Goal: Task Accomplishment & Management: Complete application form

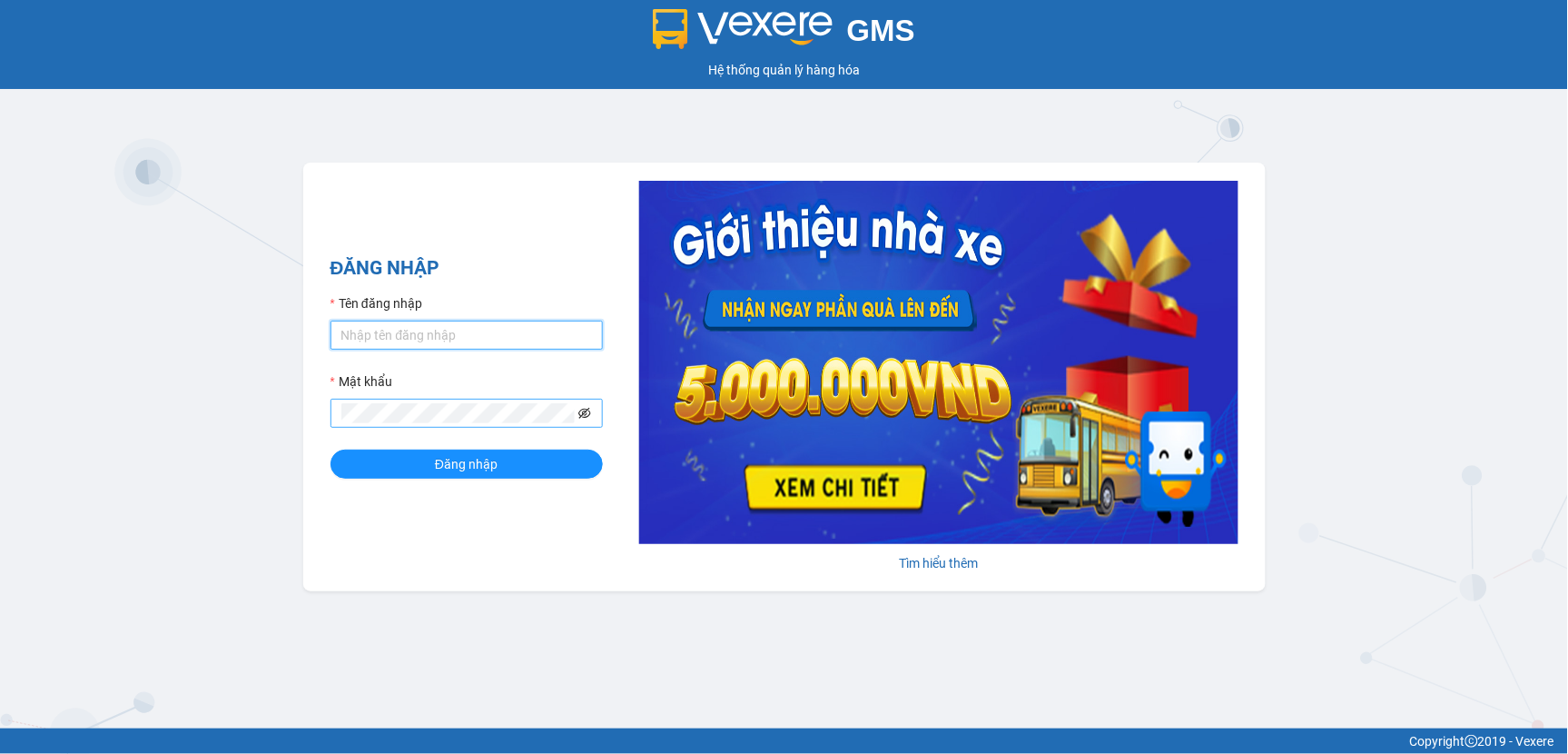
type input "ngocthanh.duyquy"
click at [583, 412] on icon "eye-invisible" at bounding box center [585, 413] width 13 height 13
click at [210, 385] on div "GMS Hệ thống [PERSON_NAME] hàng [PERSON_NAME] NHẬP Tên đăng nhập ngocthanh.duyq…" at bounding box center [784, 364] width 1568 height 728
drag, startPoint x: 494, startPoint y: 330, endPoint x: 270, endPoint y: 301, distance: 225.9
click at [320, 304] on div "ĐĂNG NHẬP Tên đăng nhập ngocthanh.duyquy Mật [PERSON_NAME] lòng nhập mật khẩu! …" at bounding box center [784, 376] width 963 height 429
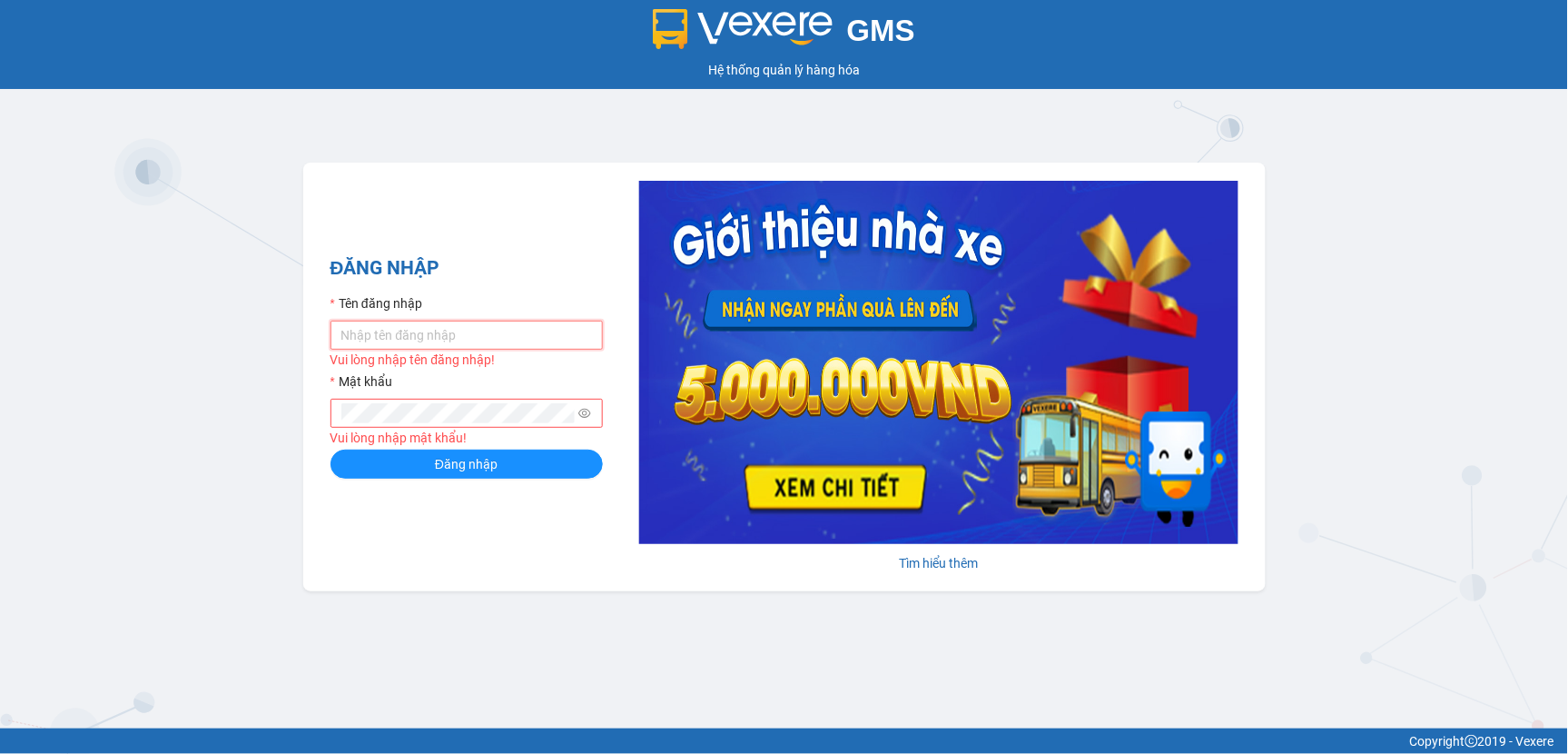
click at [470, 333] on input "Tên đăng nhập" at bounding box center [467, 336] width 273 height 29
type input "luc.duyquy"
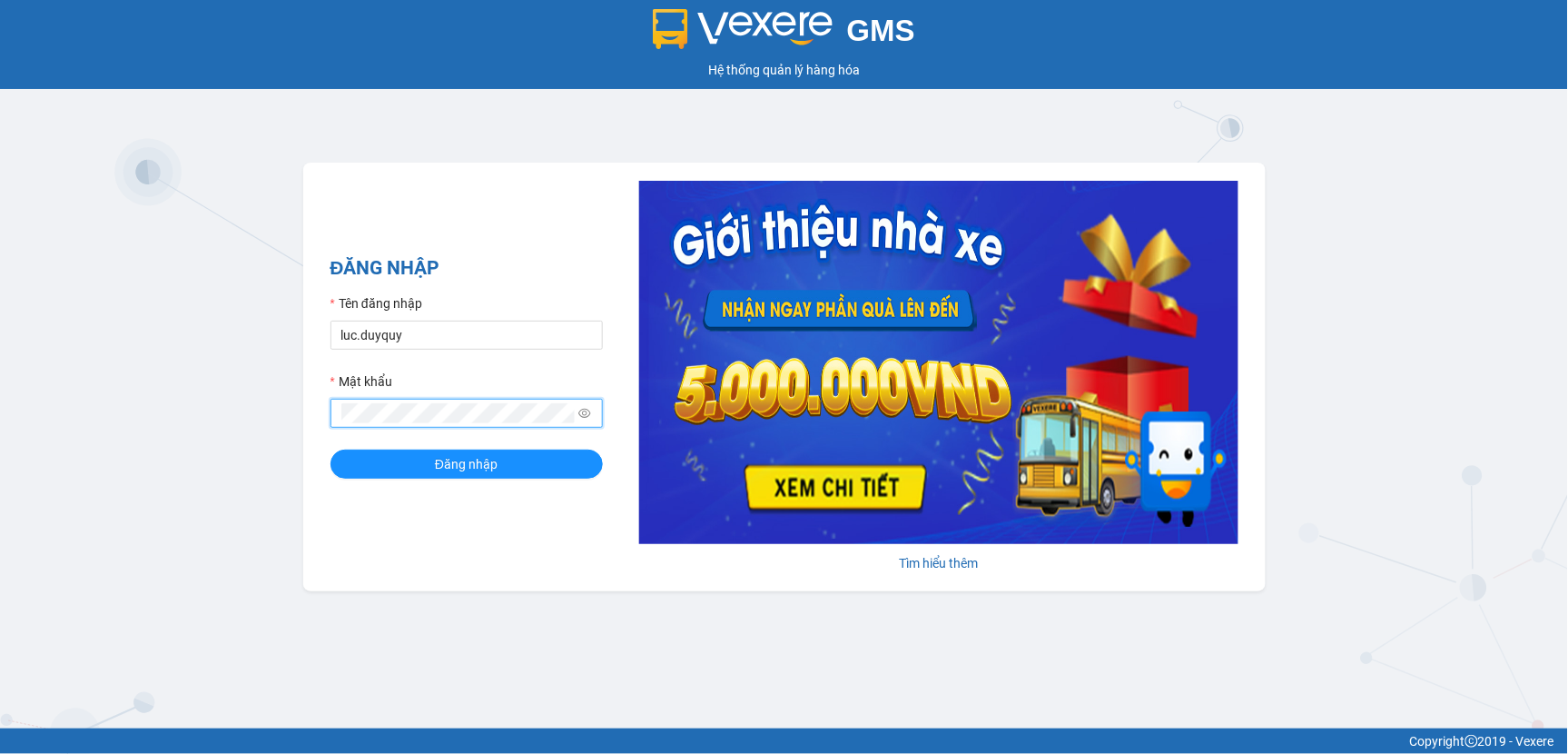
click at [331, 450] on button "Đăng nhập" at bounding box center [467, 465] width 273 height 29
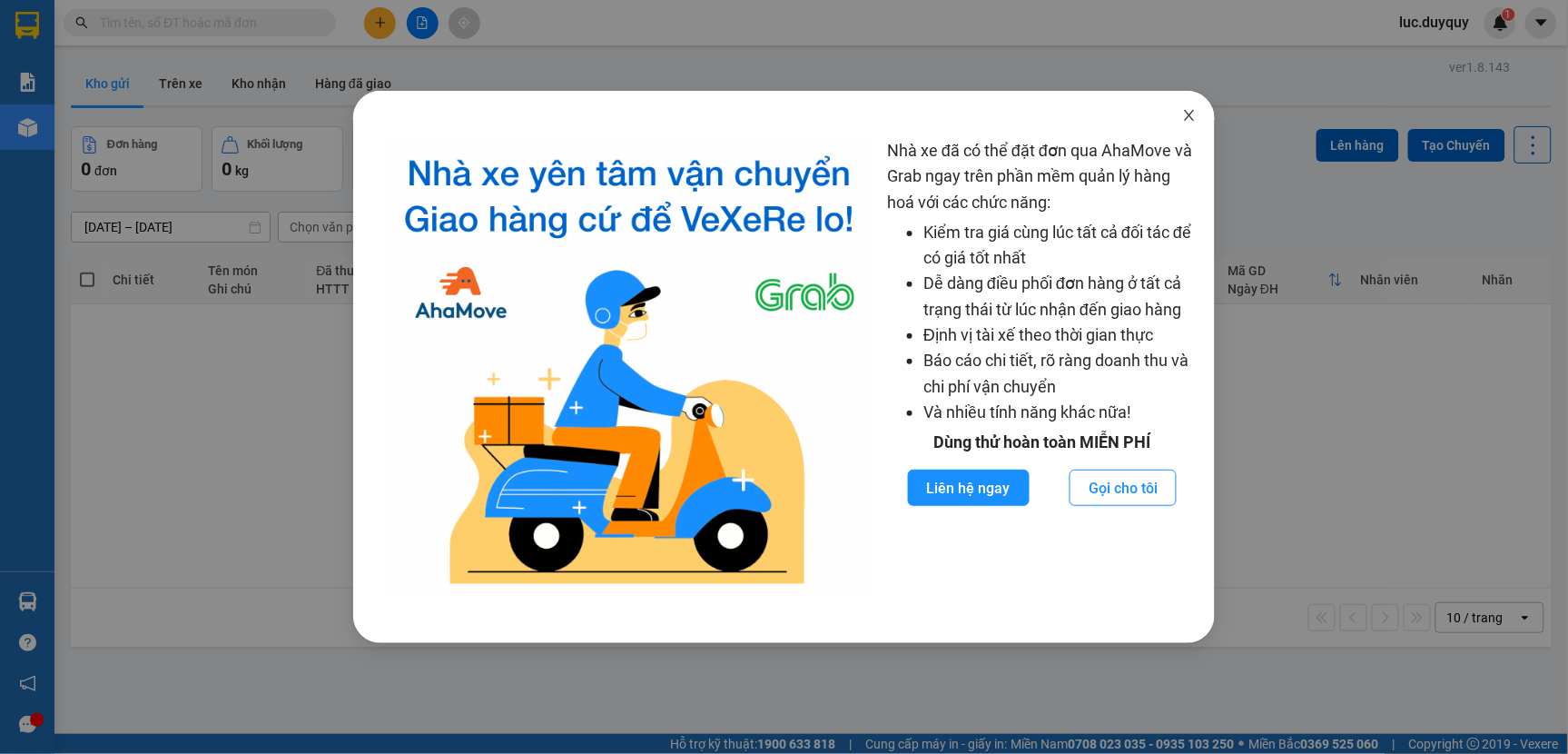
click at [1195, 110] on icon "close" at bounding box center [1189, 115] width 15 height 15
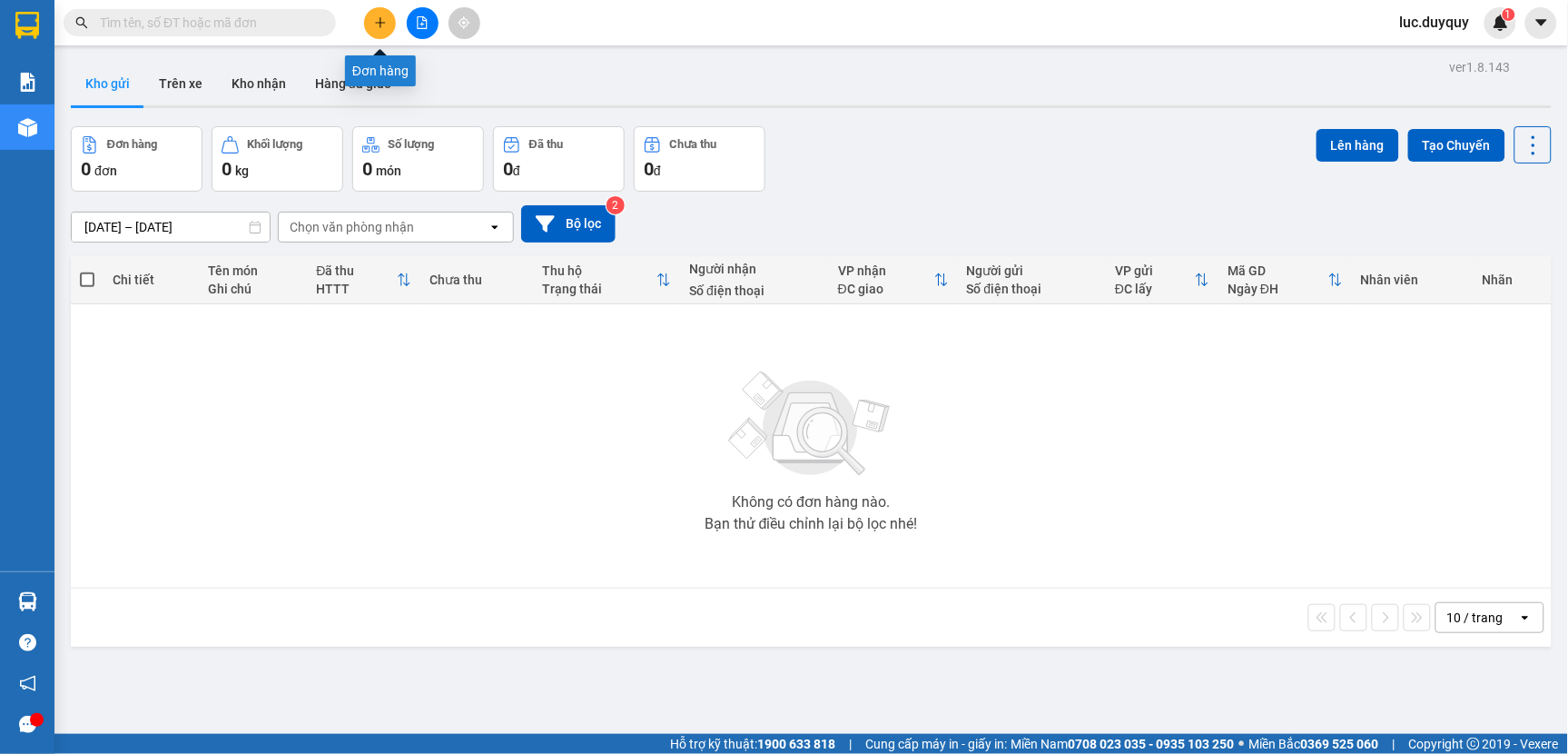
click at [378, 20] on icon "plus" at bounding box center [380, 23] width 13 height 13
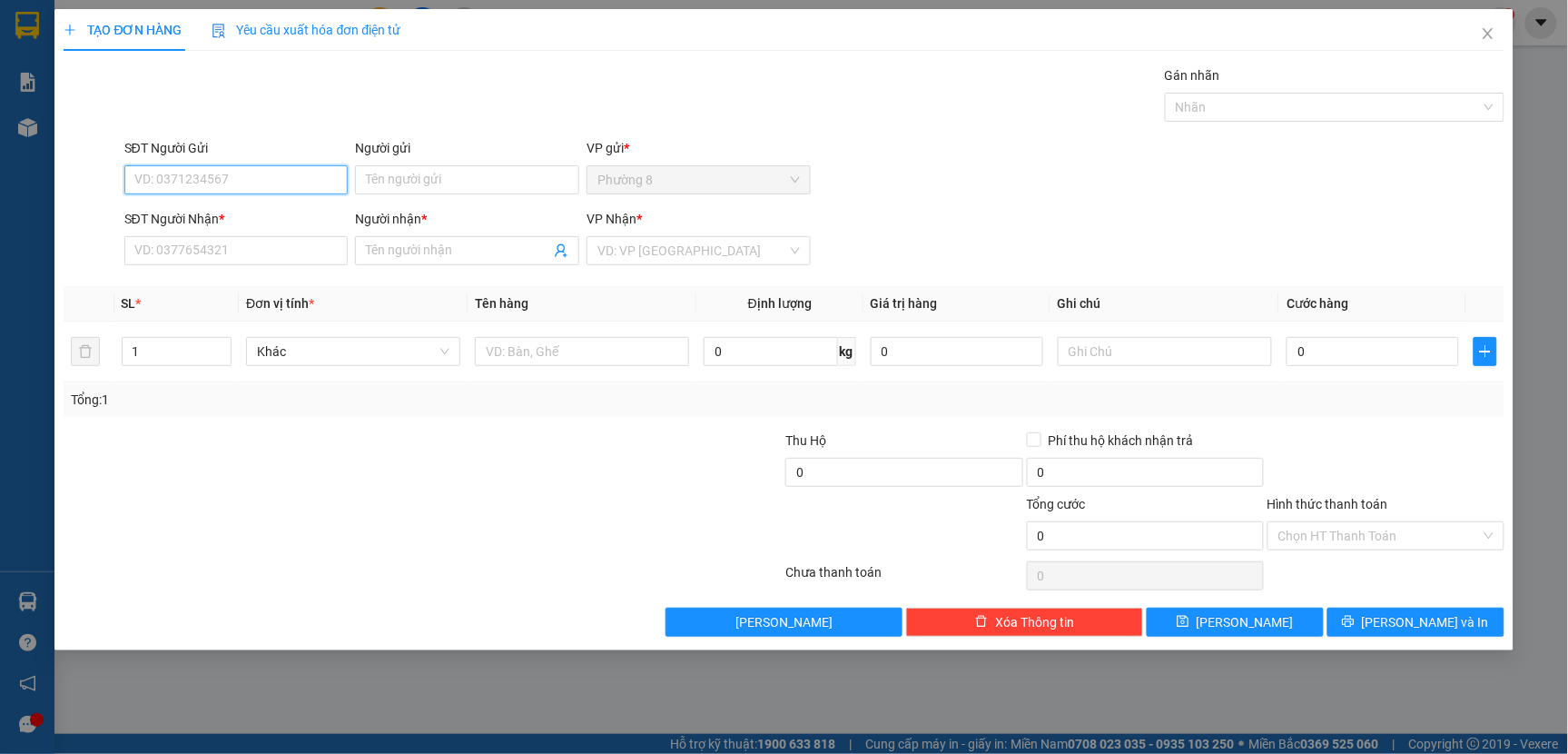
click at [205, 182] on input "SĐT Người Gửi" at bounding box center [236, 180] width 224 height 29
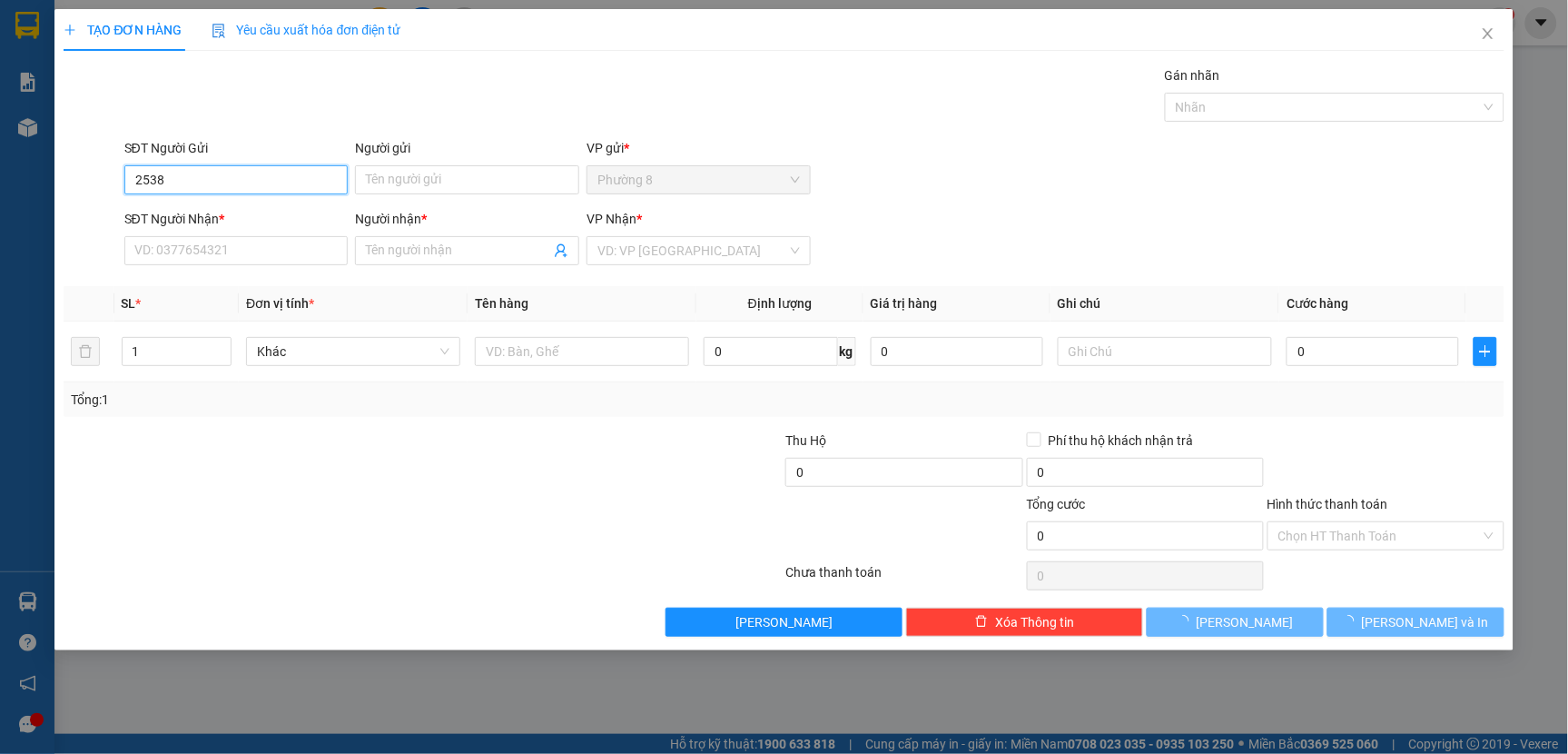
click at [264, 179] on input "2538" at bounding box center [236, 180] width 224 height 29
click at [269, 179] on input "2538" at bounding box center [236, 180] width 224 height 29
click at [243, 176] on input "2538" at bounding box center [236, 180] width 224 height 29
click at [243, 174] on input "2538" at bounding box center [236, 180] width 224 height 29
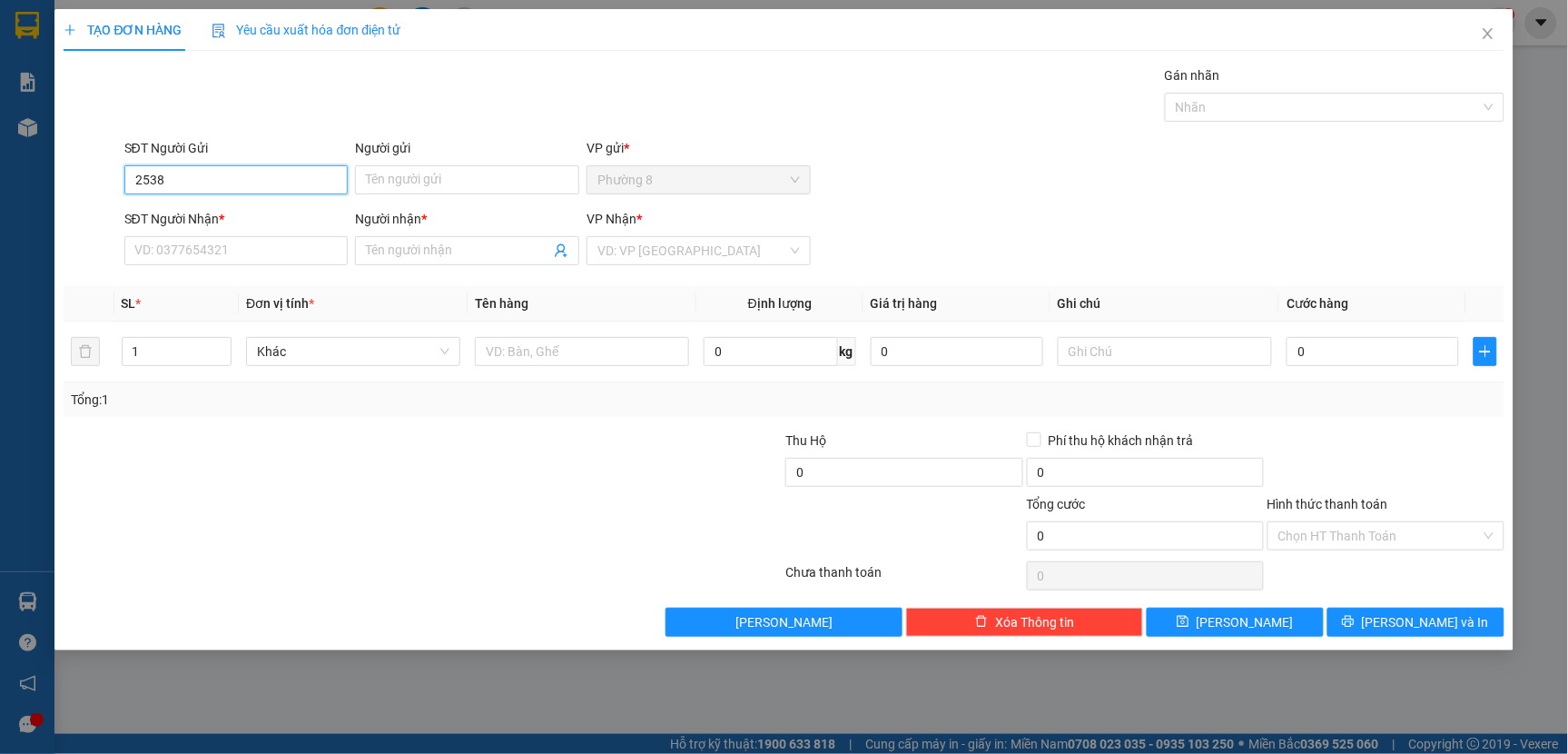
click at [243, 174] on input "2538" at bounding box center [236, 180] width 224 height 29
click at [314, 187] on input "2538" at bounding box center [236, 180] width 224 height 29
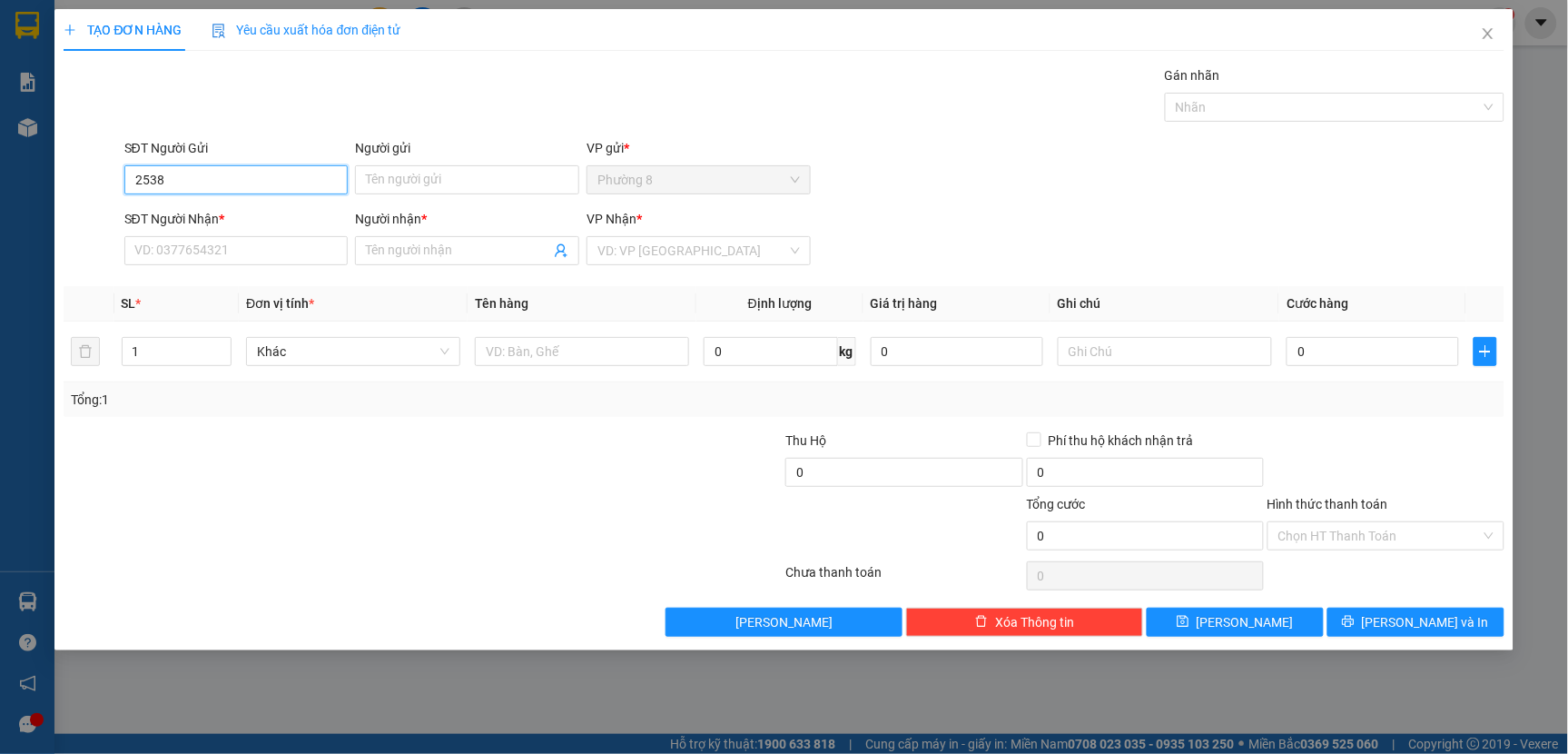
click at [313, 185] on input "2538" at bounding box center [236, 180] width 224 height 29
click at [322, 191] on input "2538" at bounding box center [236, 180] width 224 height 29
click at [322, 186] on input "2538" at bounding box center [236, 180] width 224 height 29
click at [322, 184] on input "2538" at bounding box center [236, 180] width 224 height 29
click at [325, 183] on input "2538" at bounding box center [236, 180] width 224 height 29
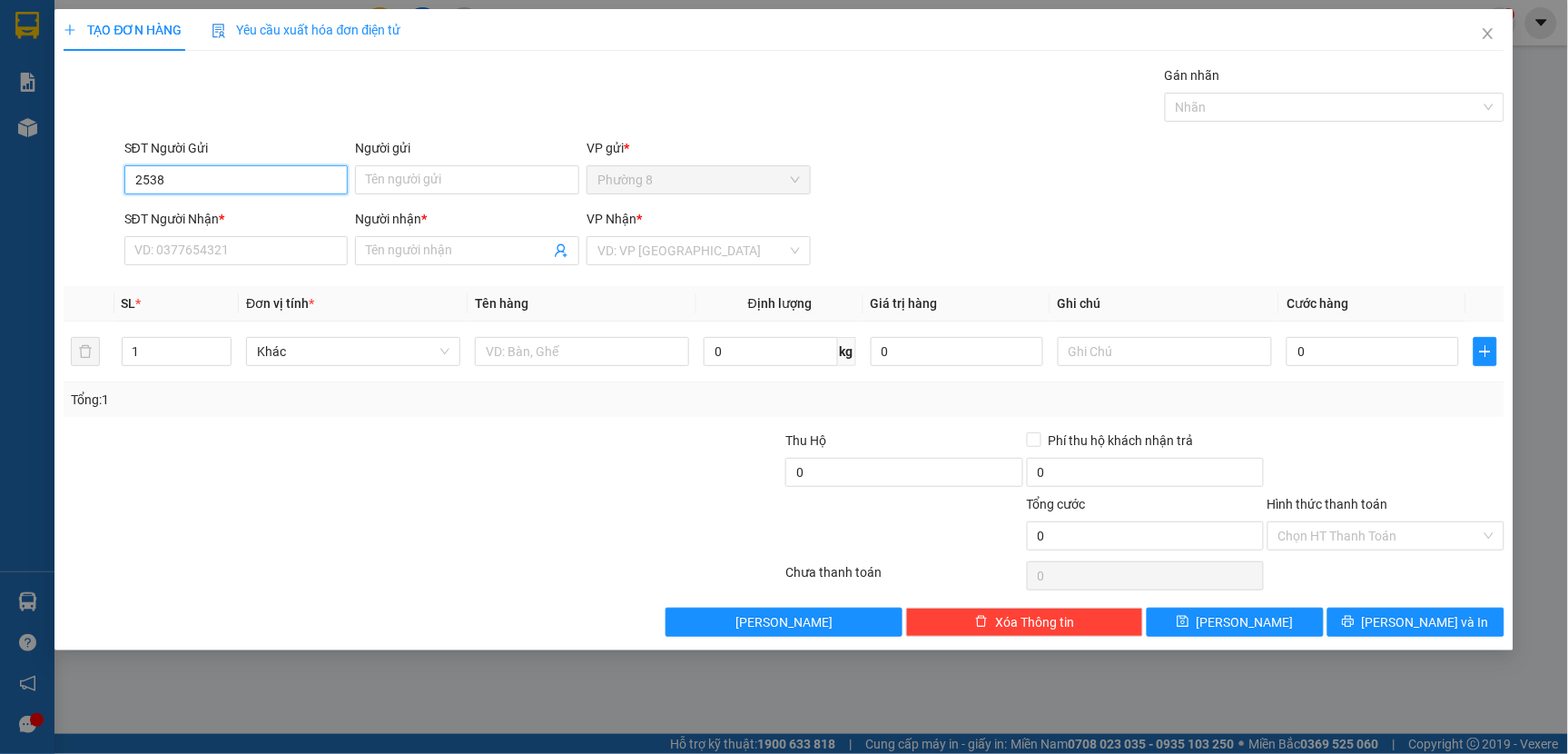
click at [327, 183] on input "2538" at bounding box center [236, 180] width 224 height 29
click at [314, 180] on input "2538" at bounding box center [236, 180] width 224 height 29
type input "2538"
click at [1492, 40] on icon "close" at bounding box center [1488, 34] width 15 height 15
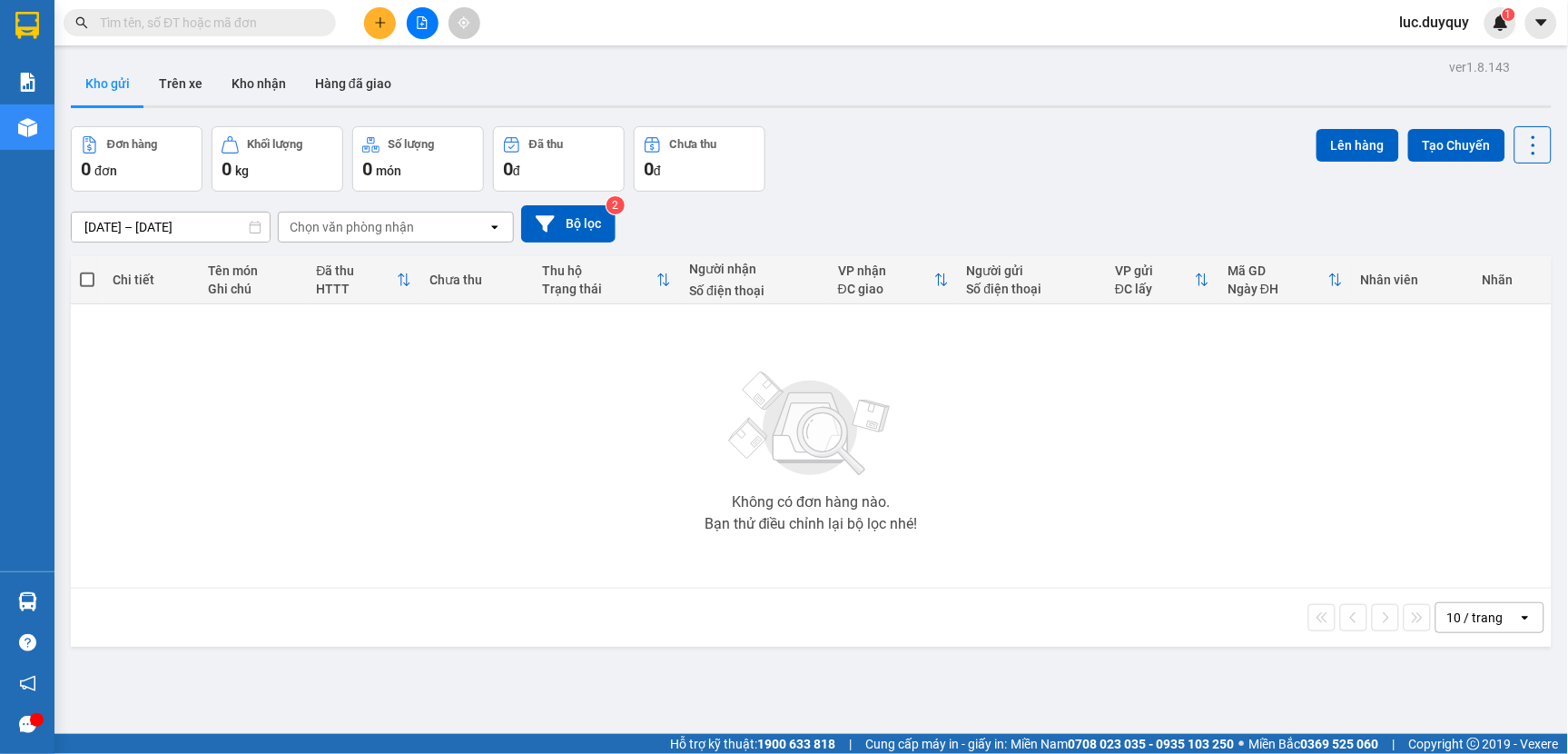
click at [291, 16] on input "text" at bounding box center [206, 23] width 215 height 20
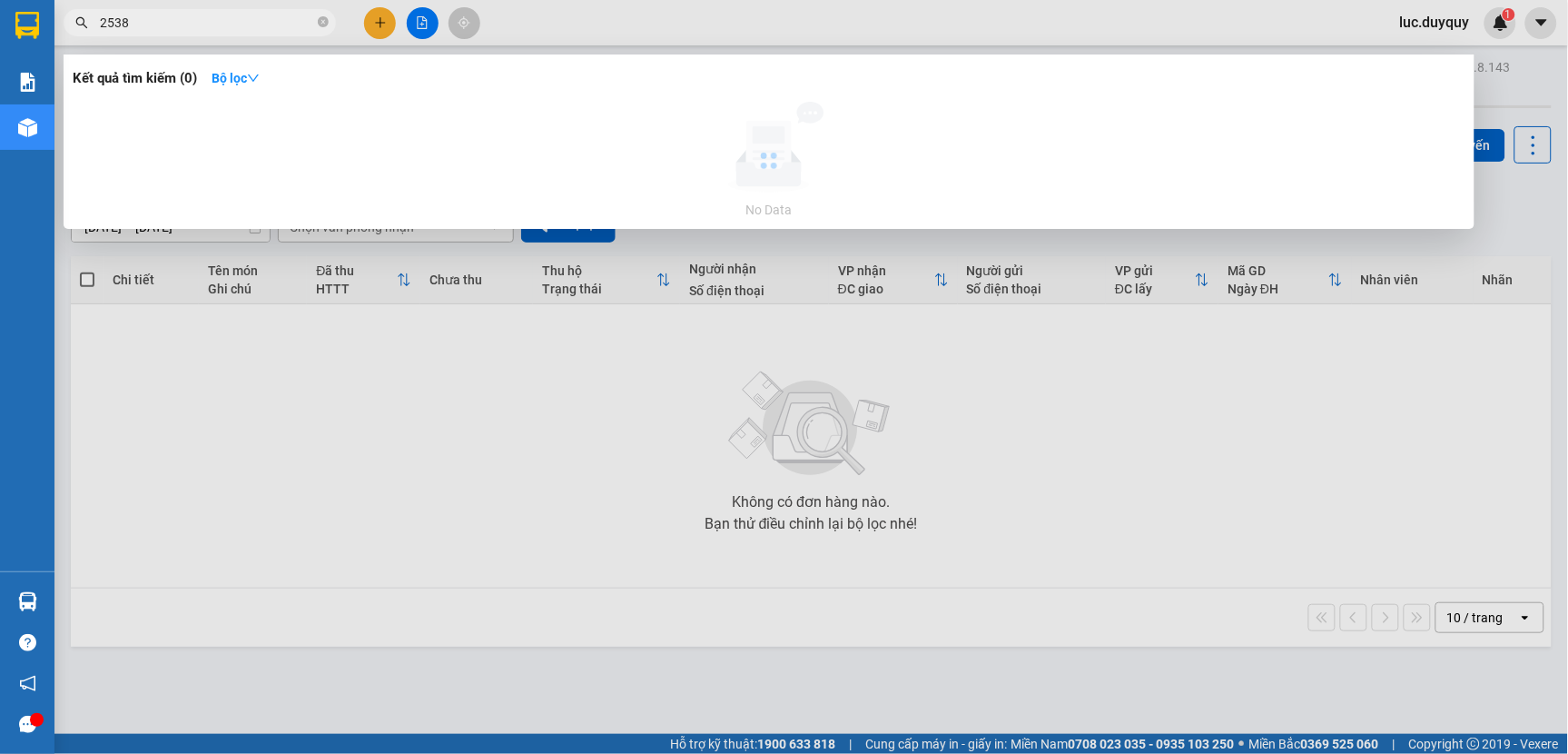
click at [192, 20] on input "2538" at bounding box center [206, 23] width 215 height 20
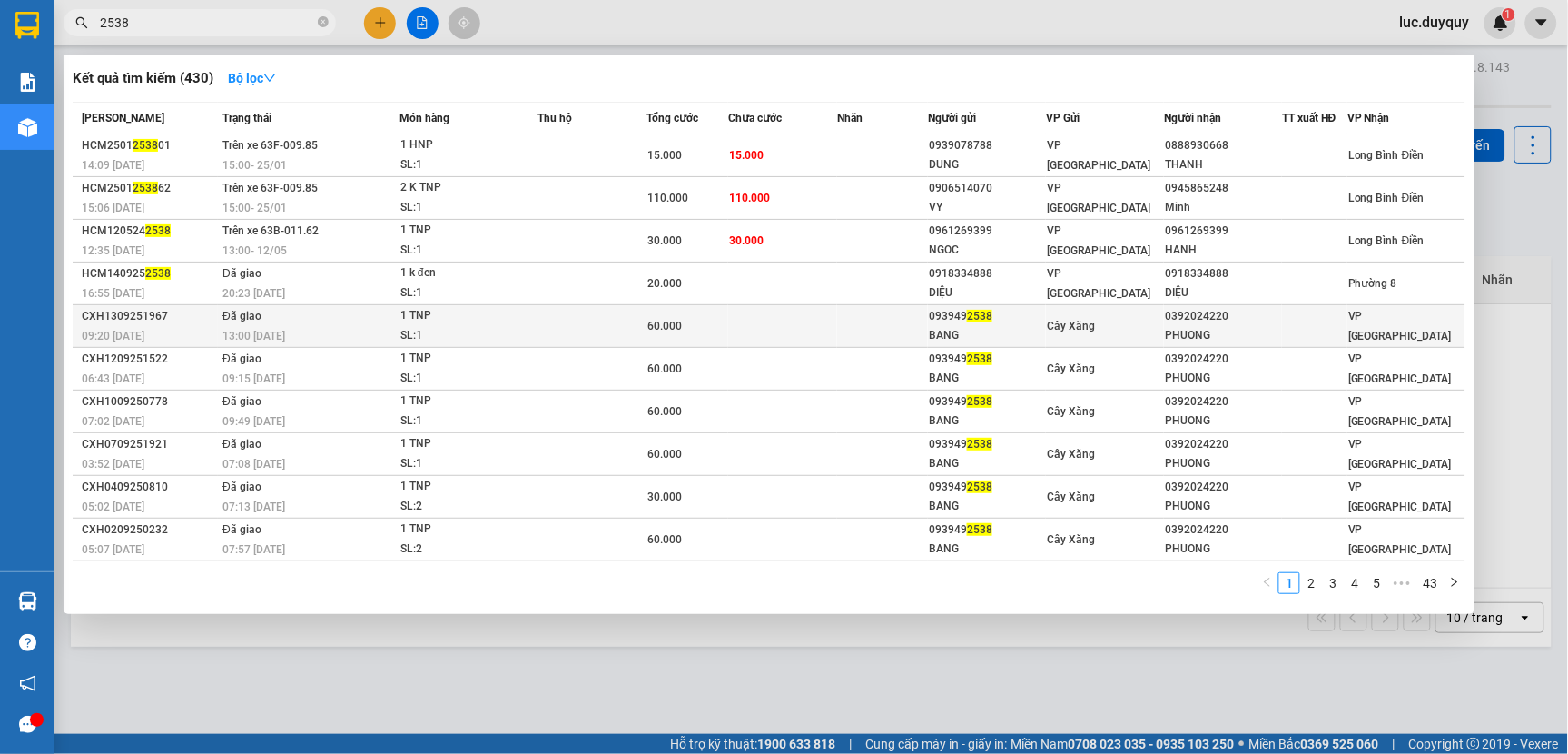
type input "2538"
click at [1239, 332] on div "PHUONG" at bounding box center [1223, 336] width 116 height 19
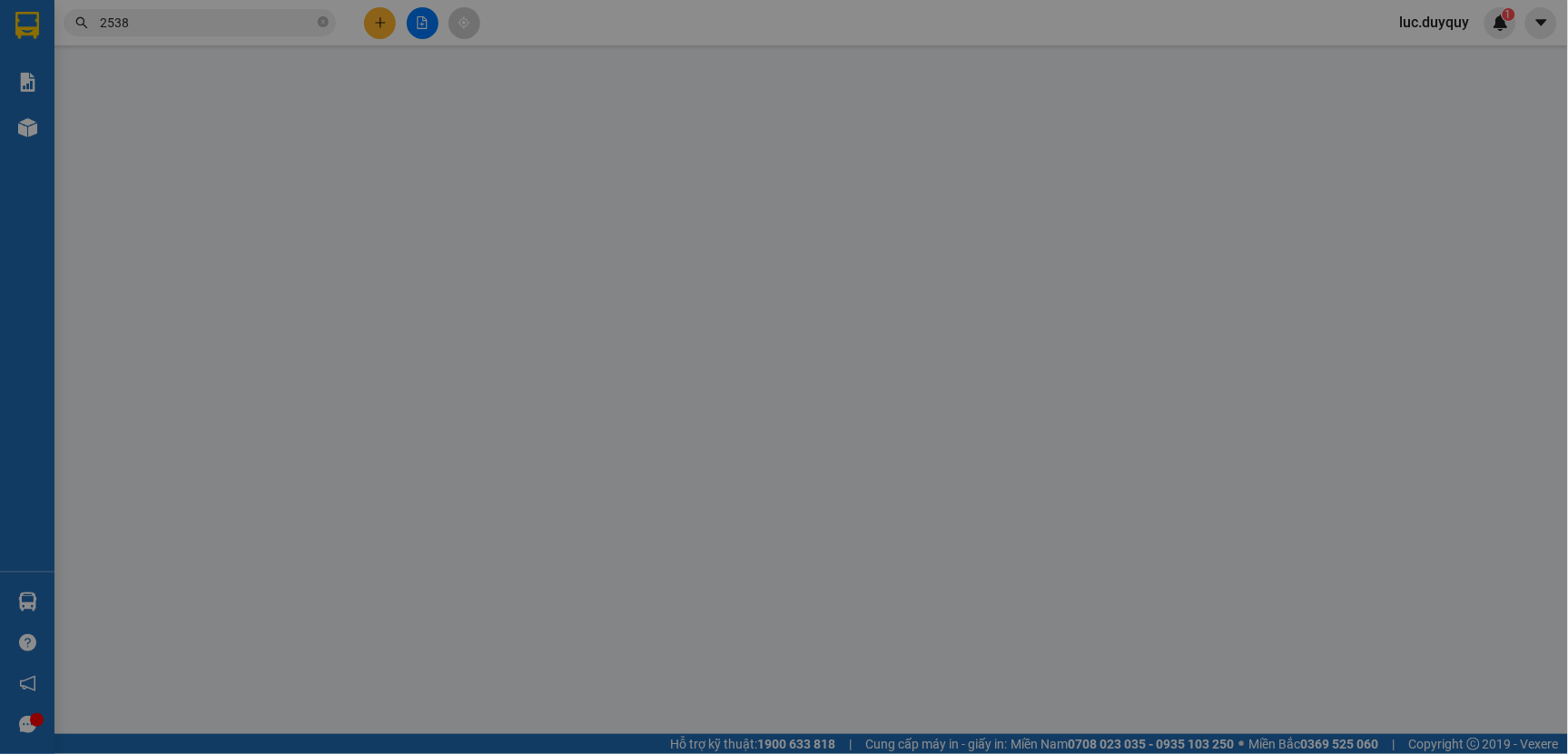
type input "0939492538"
type input "BANG"
type input "0392024220"
type input "PHUONG"
type input "60.000"
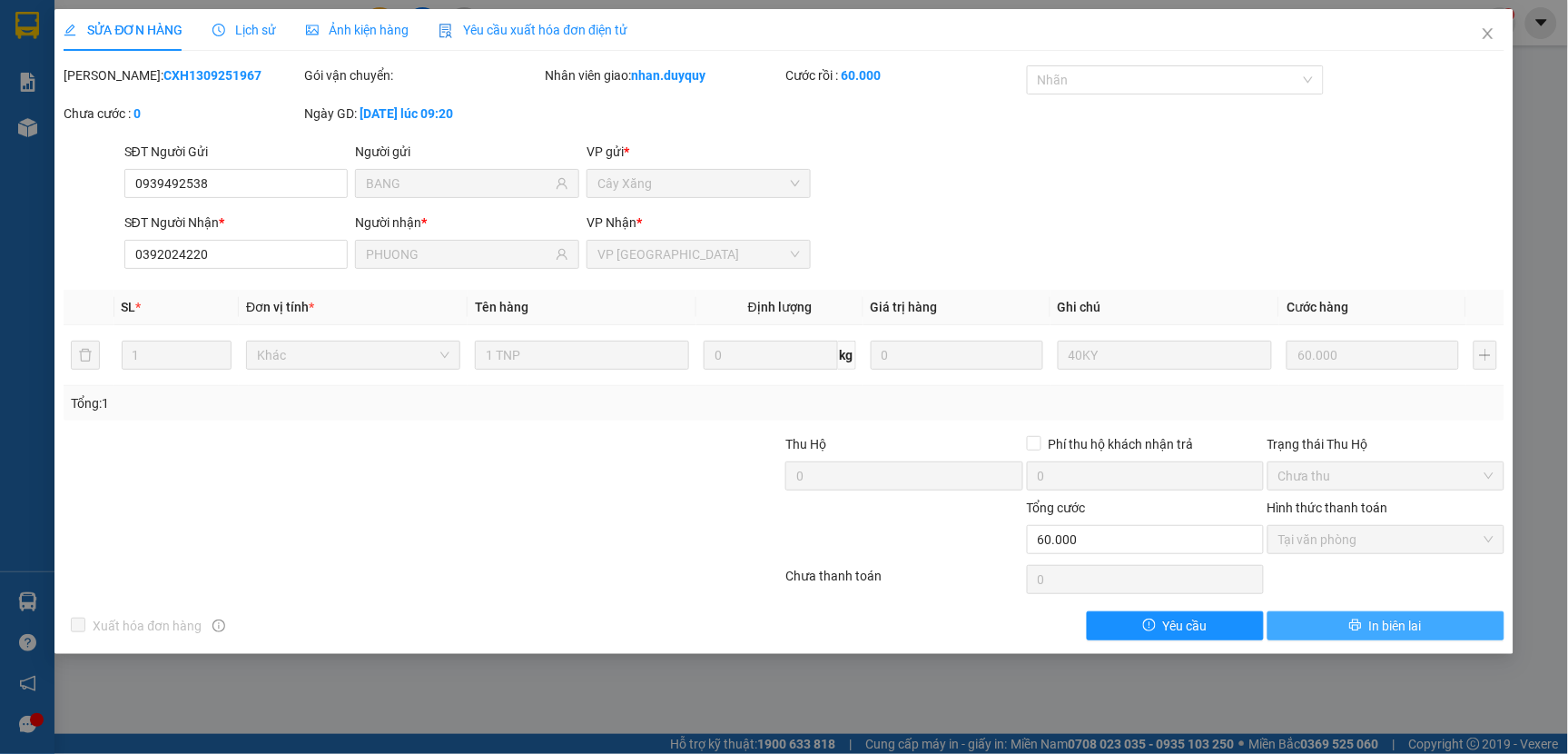
click at [1375, 625] on span "In biên lai" at bounding box center [1395, 626] width 53 height 20
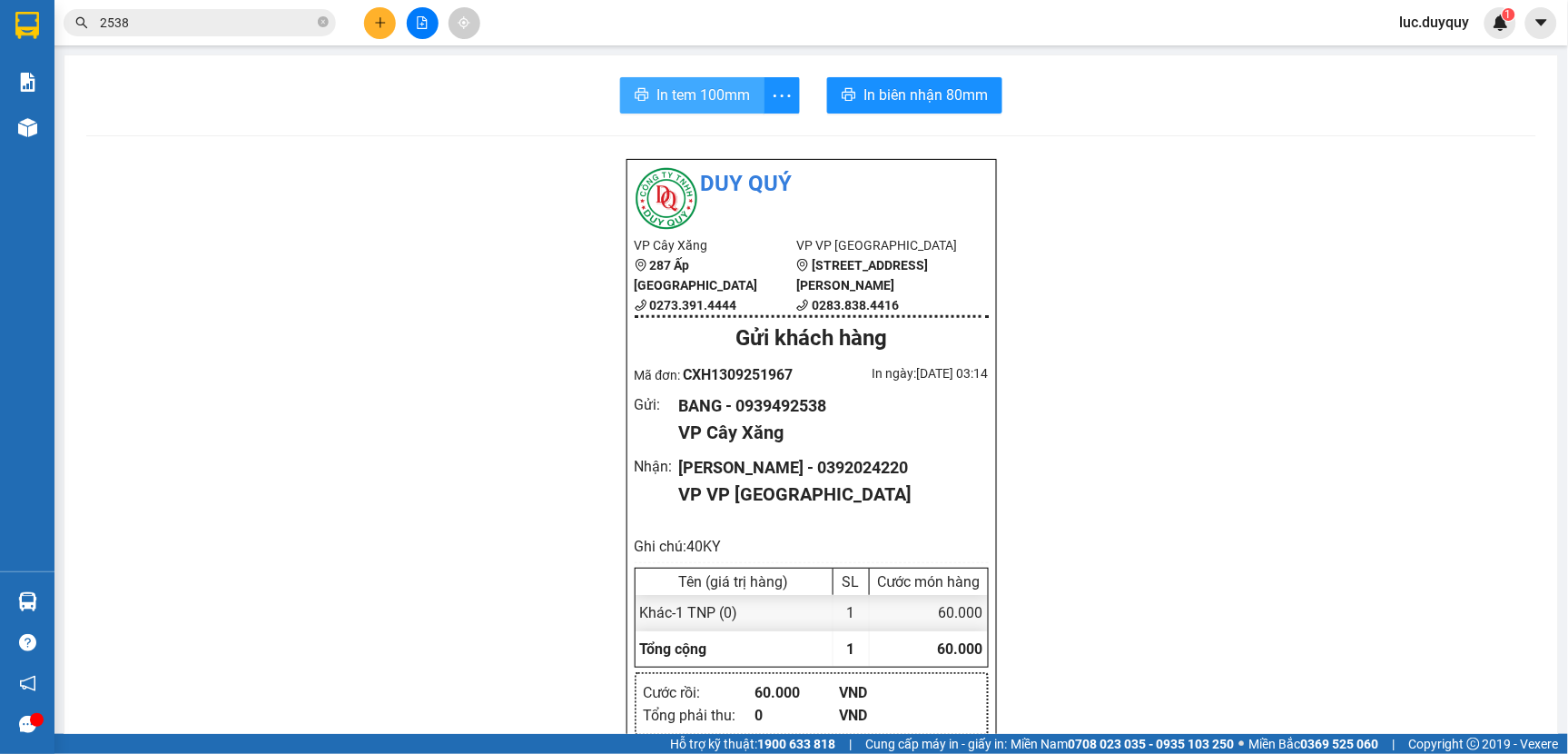
click at [645, 96] on button "In tem 100mm" at bounding box center [692, 95] width 145 height 36
click at [374, 17] on icon "plus" at bounding box center [380, 23] width 13 height 13
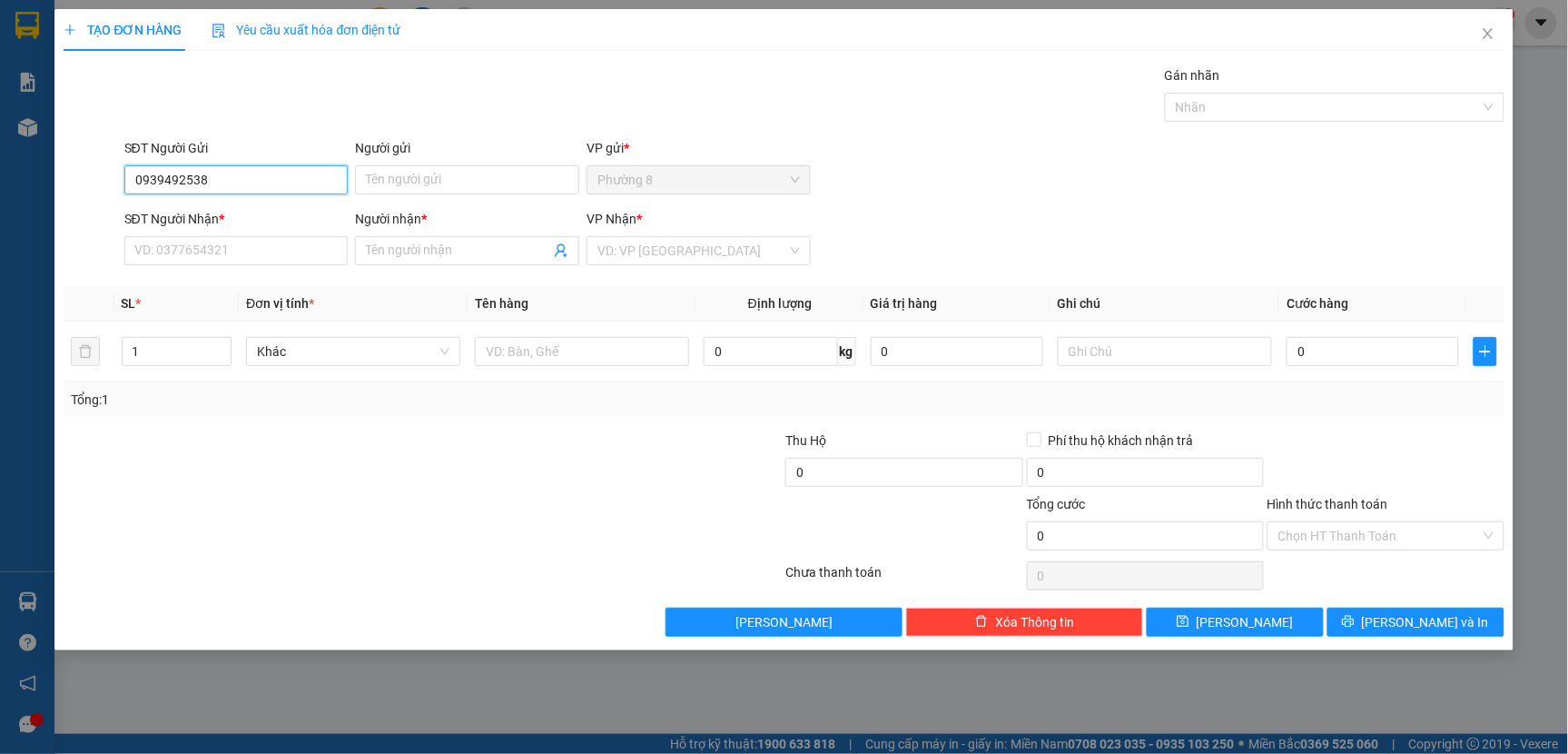
click at [303, 186] on input "0939492538" at bounding box center [236, 180] width 224 height 29
click at [319, 180] on input "0939492538" at bounding box center [236, 180] width 224 height 29
type input "0939492538"
click at [421, 185] on input "Người gửi" at bounding box center [466, 180] width 224 height 29
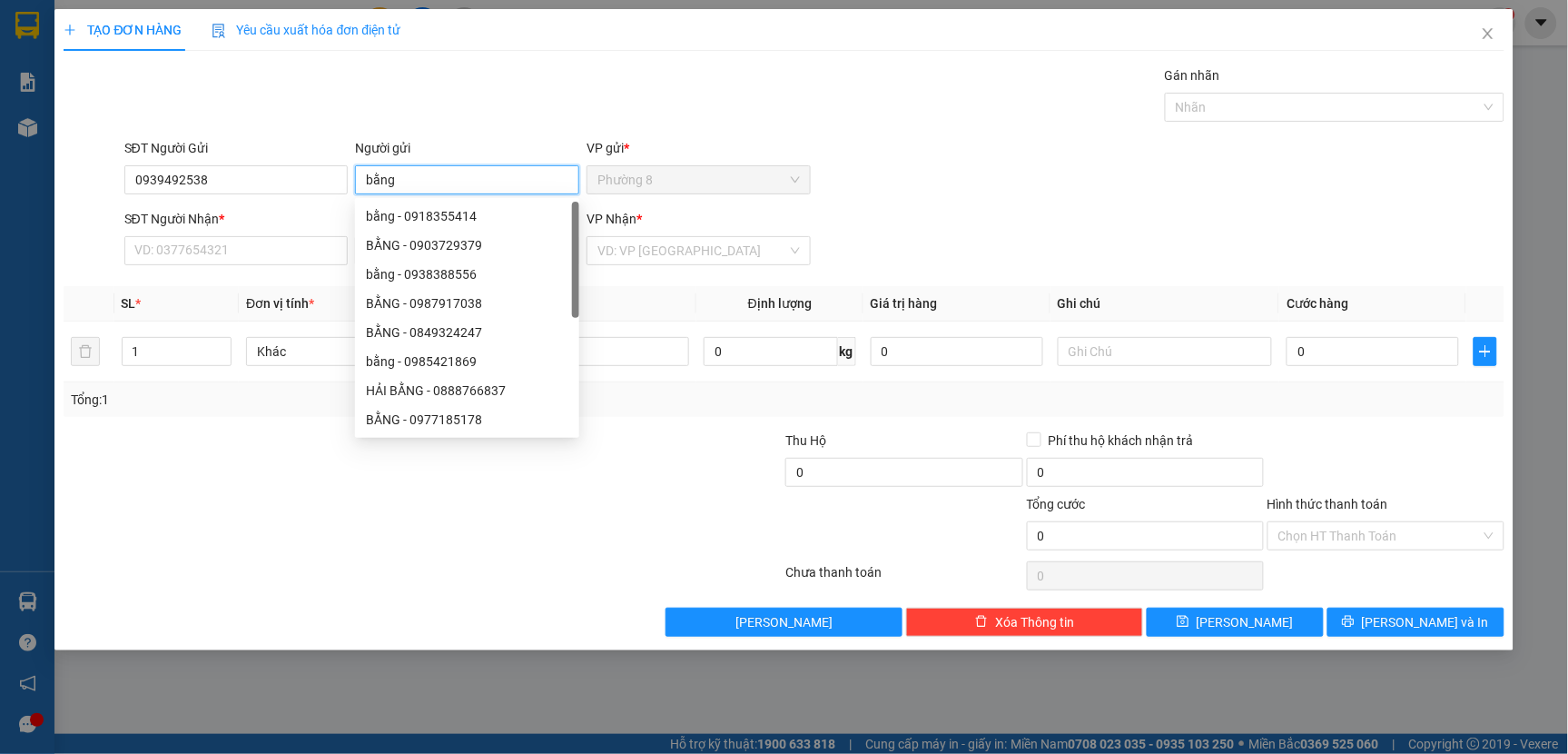
type input "bằng"
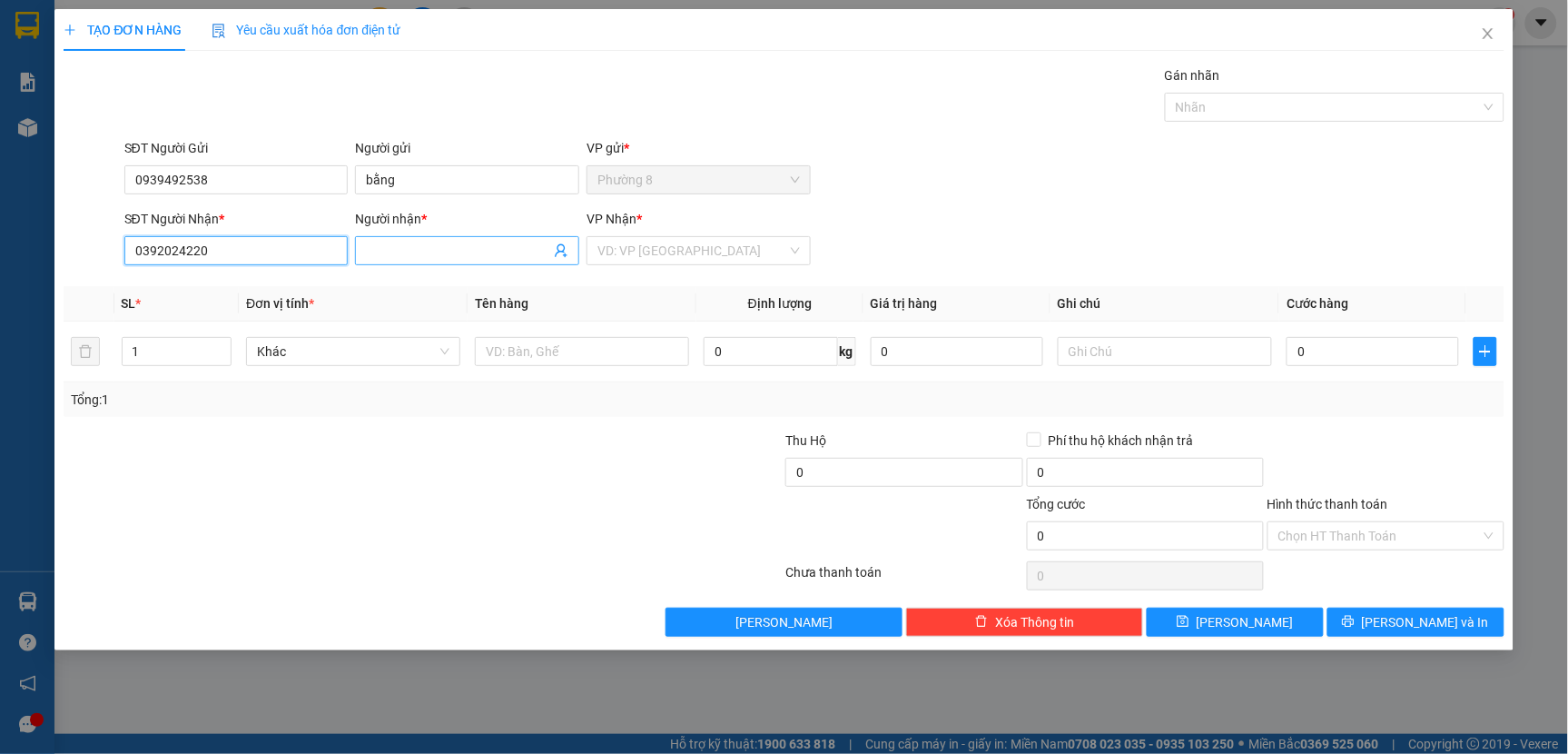
type input "0392024220"
click at [410, 251] on input "Người nhận *" at bounding box center [458, 251] width 184 height 20
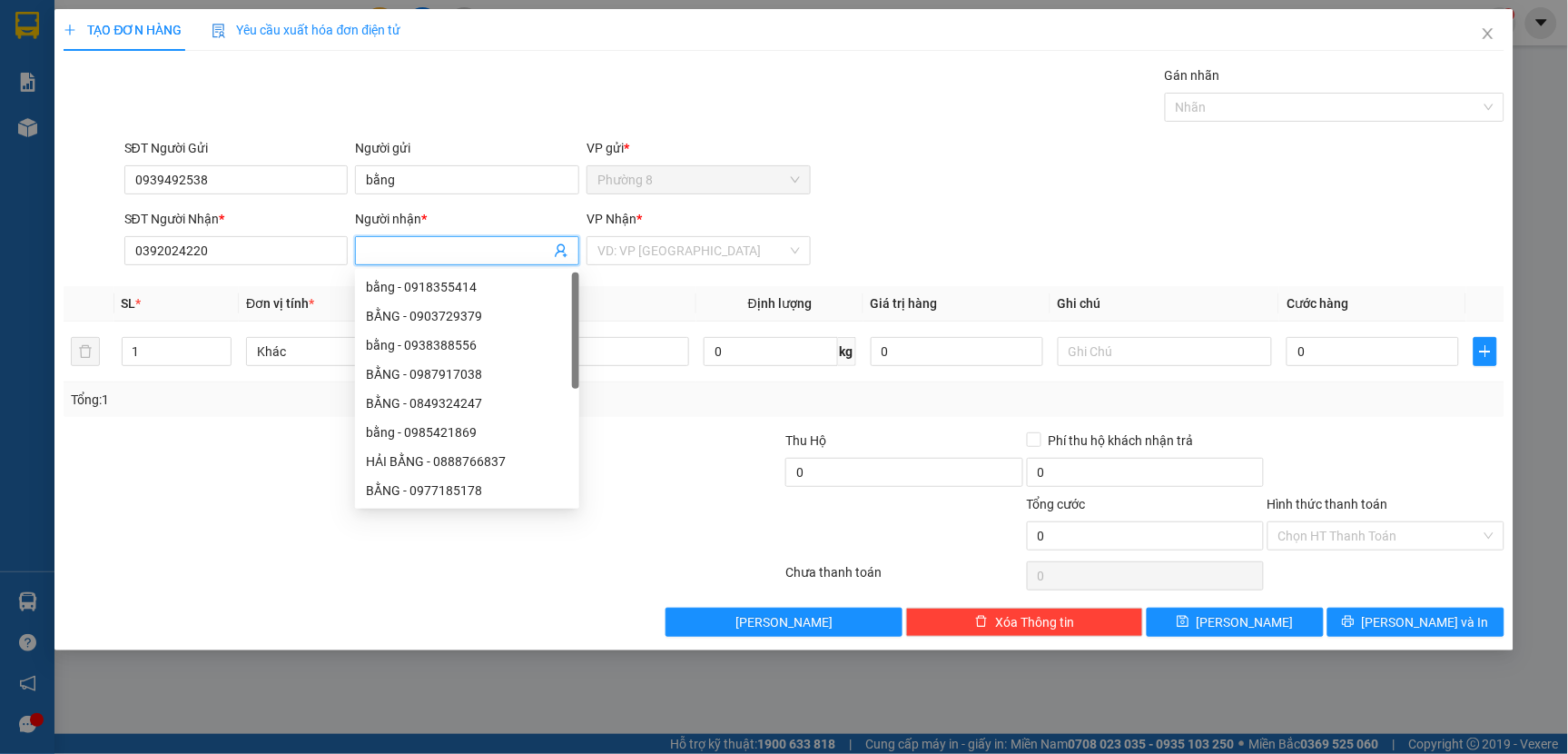
type input "p"
type input "PHƯỢNG"
click at [661, 261] on input "search" at bounding box center [692, 251] width 190 height 28
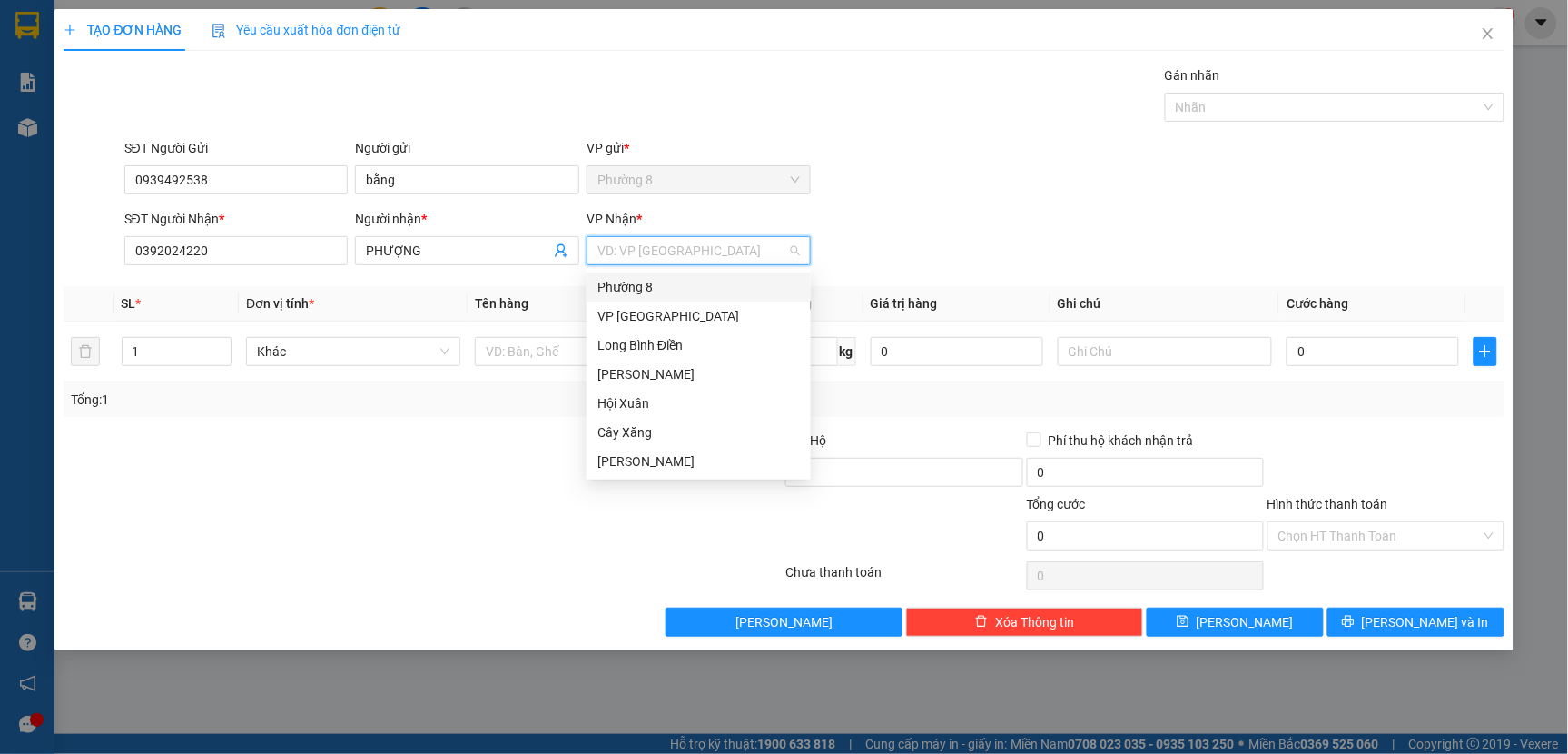
type input "S"
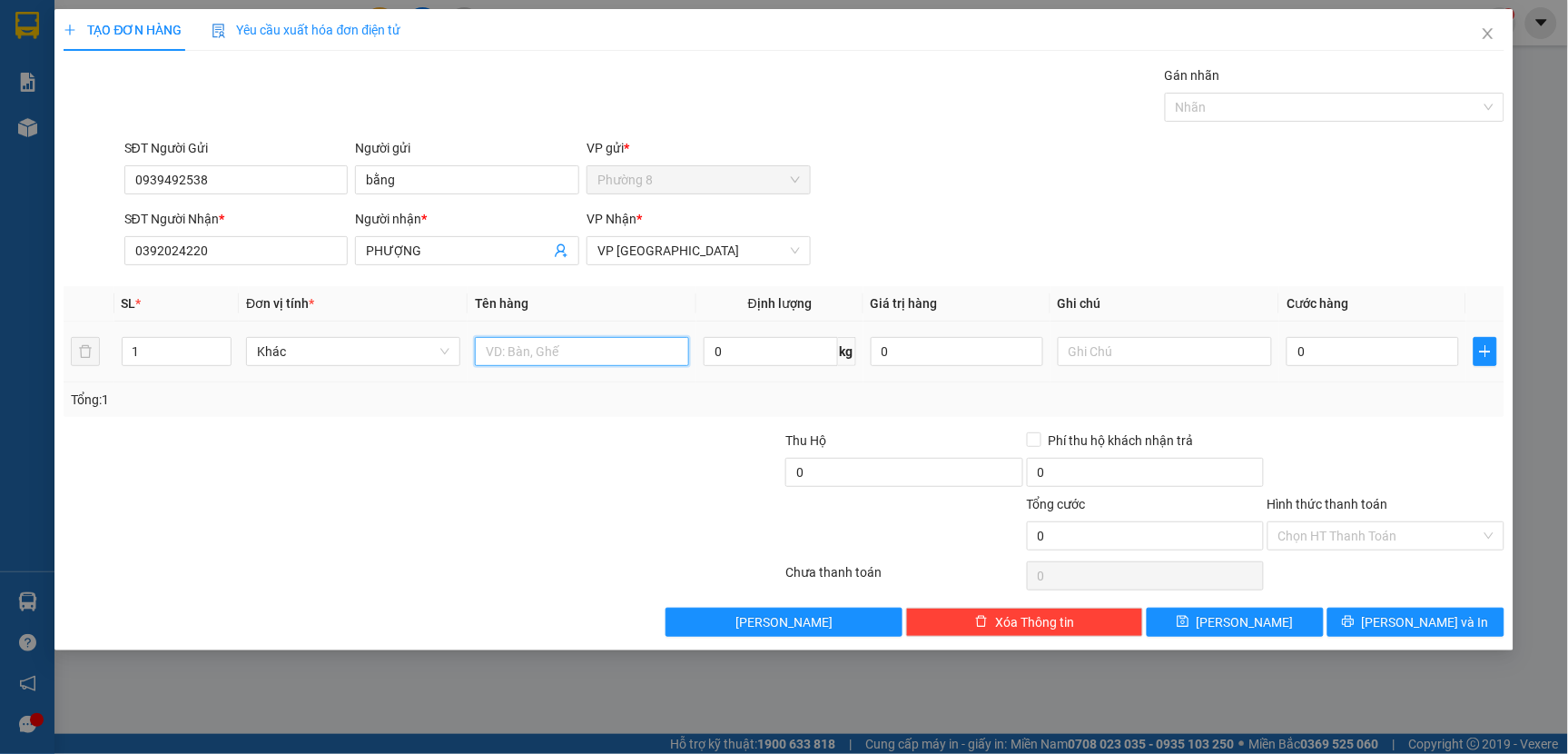
click at [538, 356] on input "text" at bounding box center [581, 352] width 215 height 29
type input "1 KIỆN TNP"
type input "TRÁI CÂY"
type input "7"
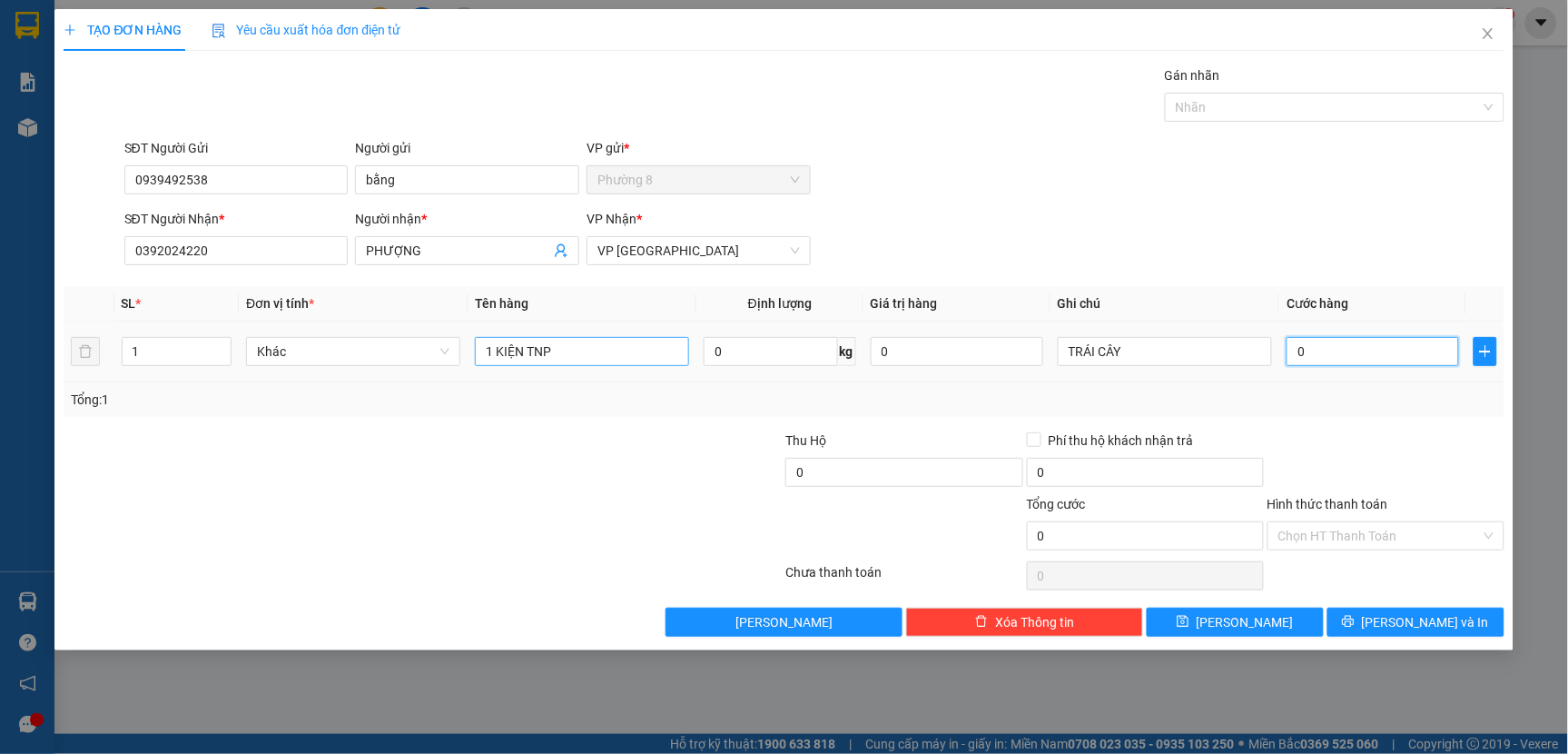
type input "7"
type input "75"
type input "750"
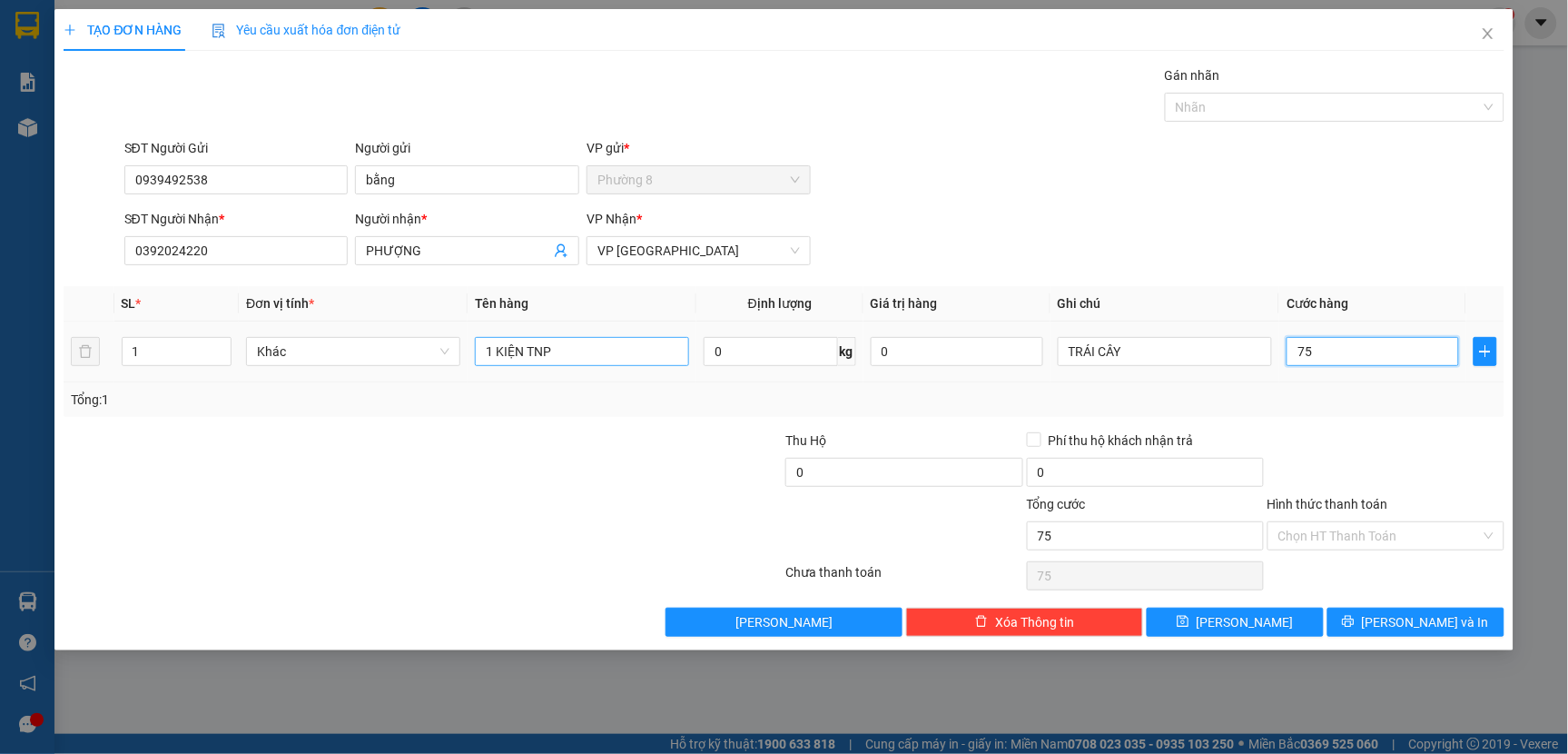
type input "750"
type input "7.500"
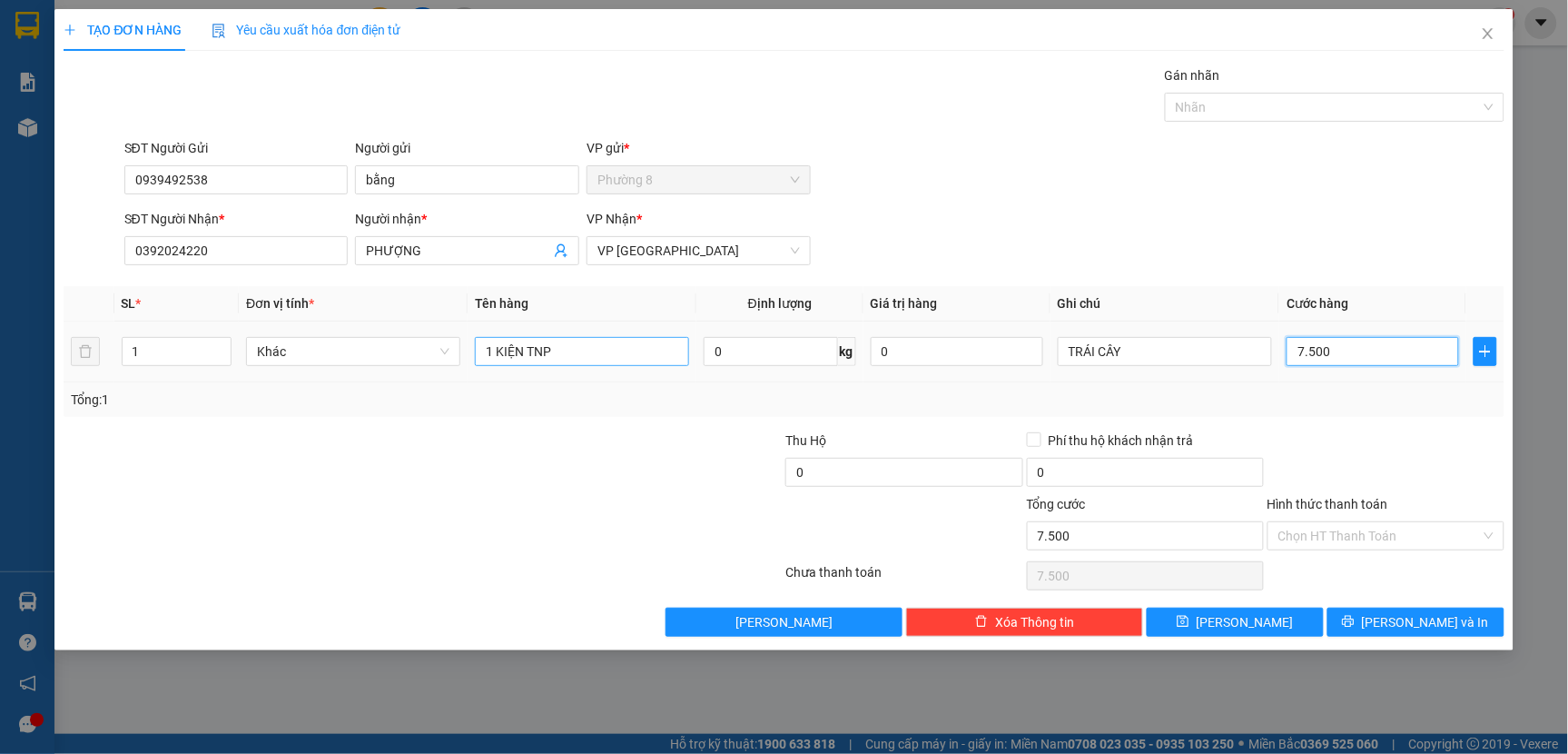
type input "75.000"
click at [1262, 112] on div at bounding box center [1325, 107] width 312 height 22
type input "75.000"
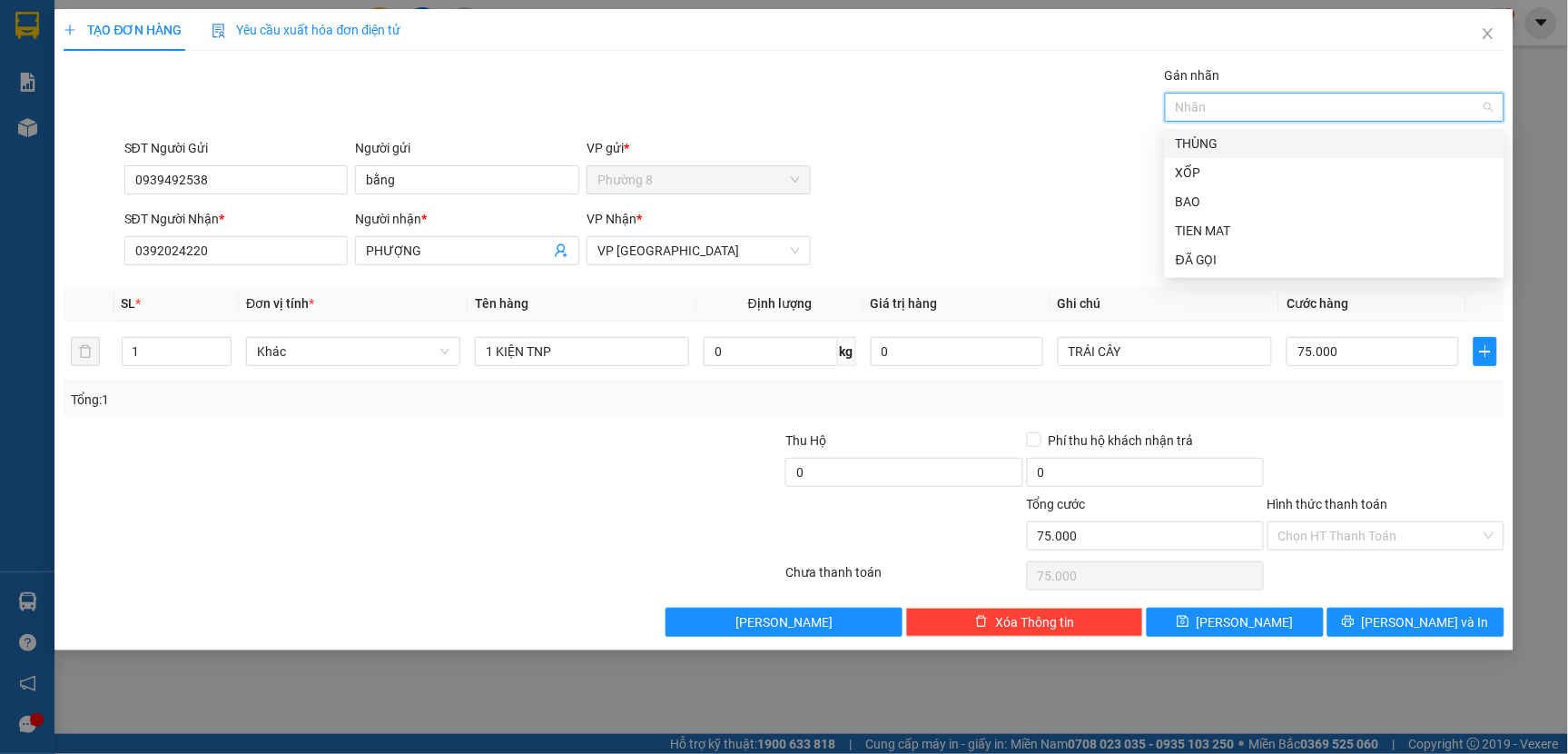
click at [1219, 151] on div "THÙNG" at bounding box center [1334, 144] width 318 height 20
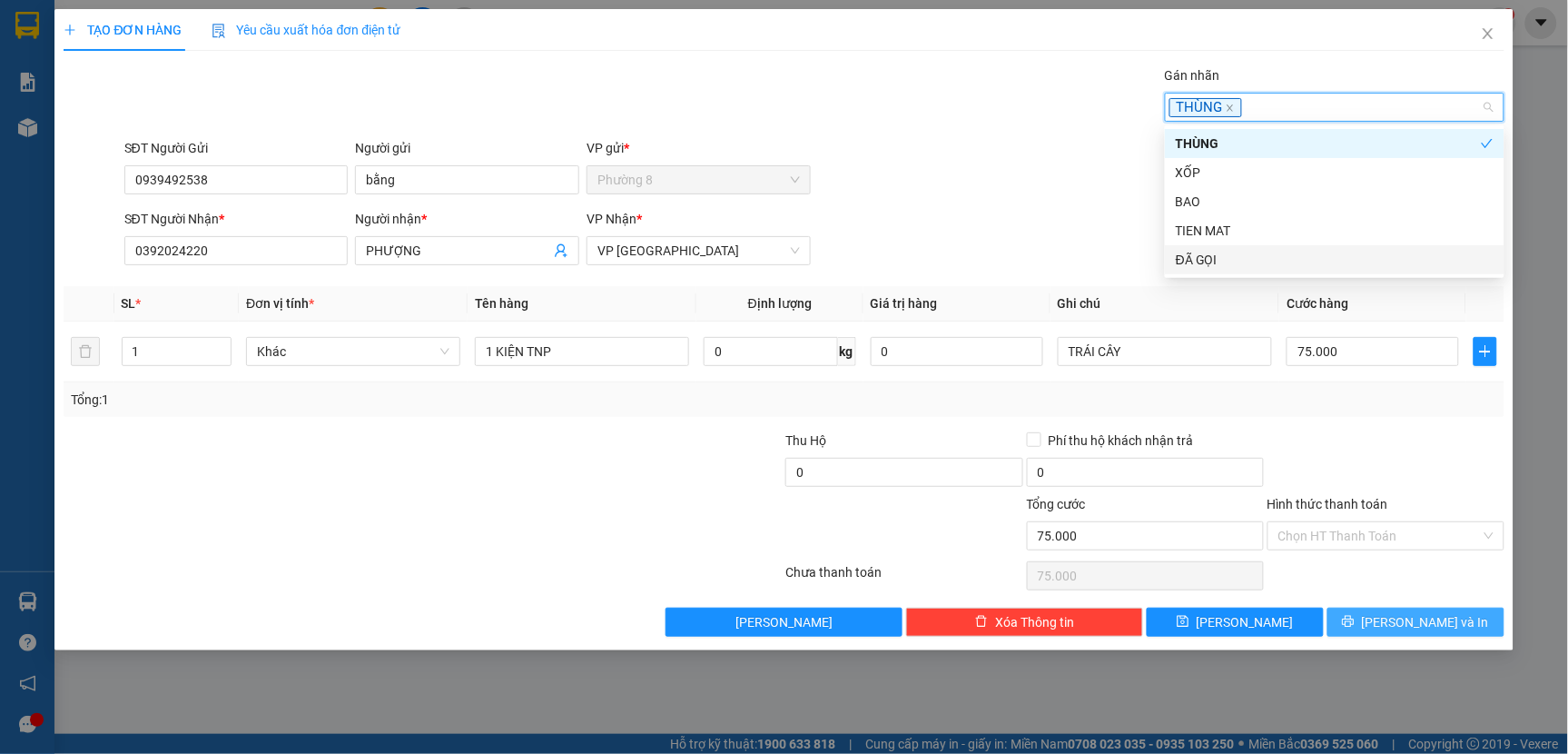
click at [1428, 625] on span "[PERSON_NAME] và In" at bounding box center [1425, 622] width 127 height 20
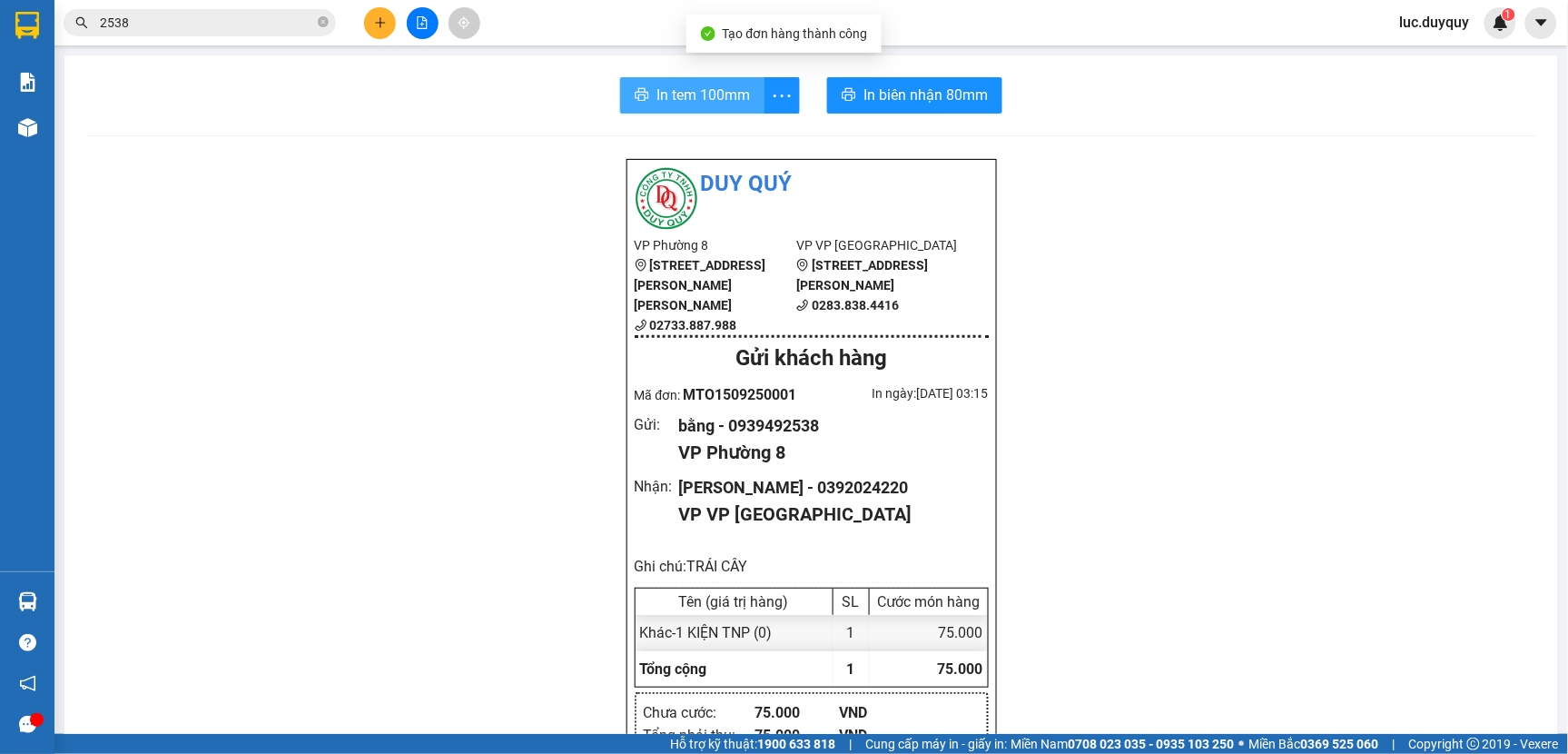
click at [661, 80] on button "In tem 100mm" at bounding box center [692, 95] width 145 height 36
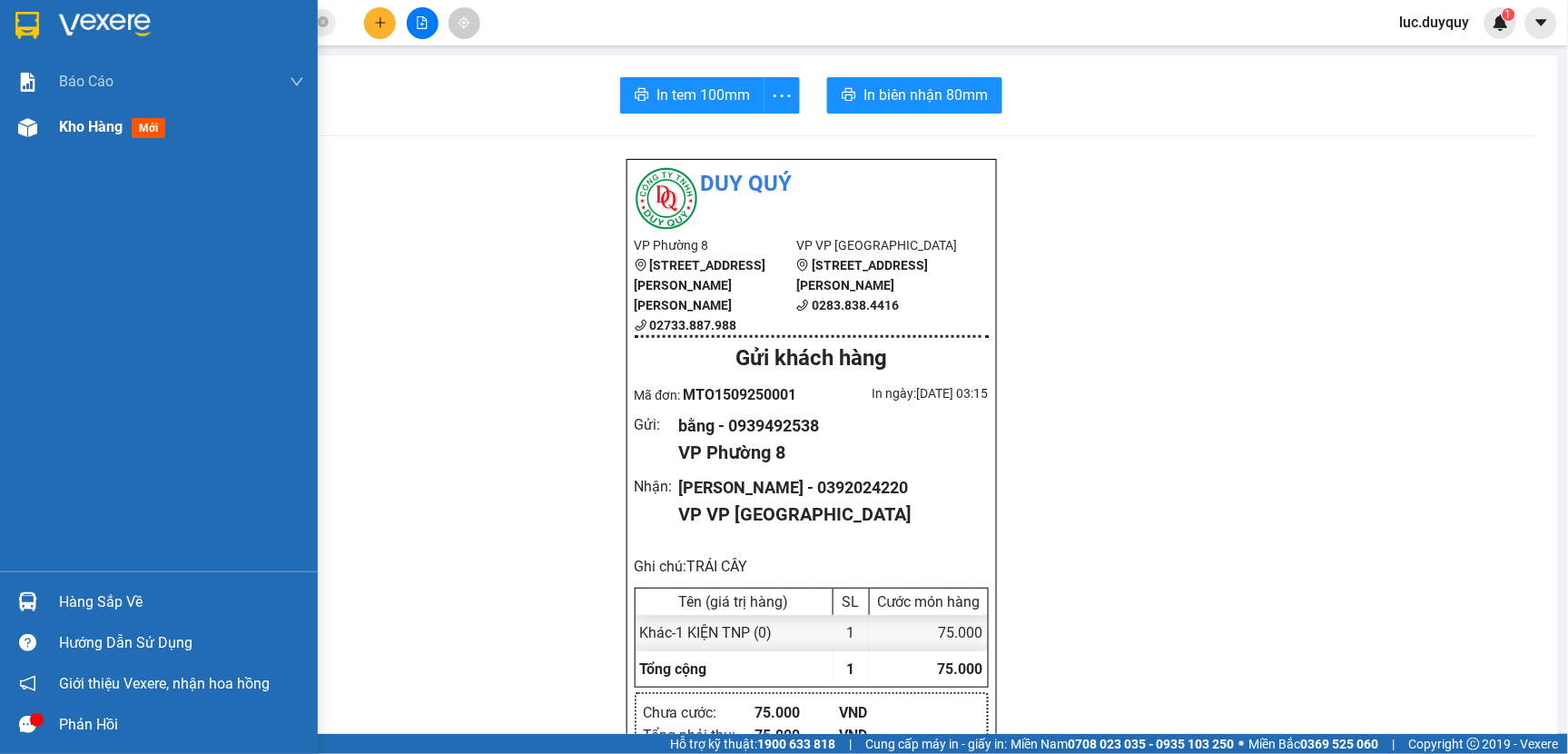
click at [88, 129] on span "Kho hàng" at bounding box center [90, 126] width 64 height 18
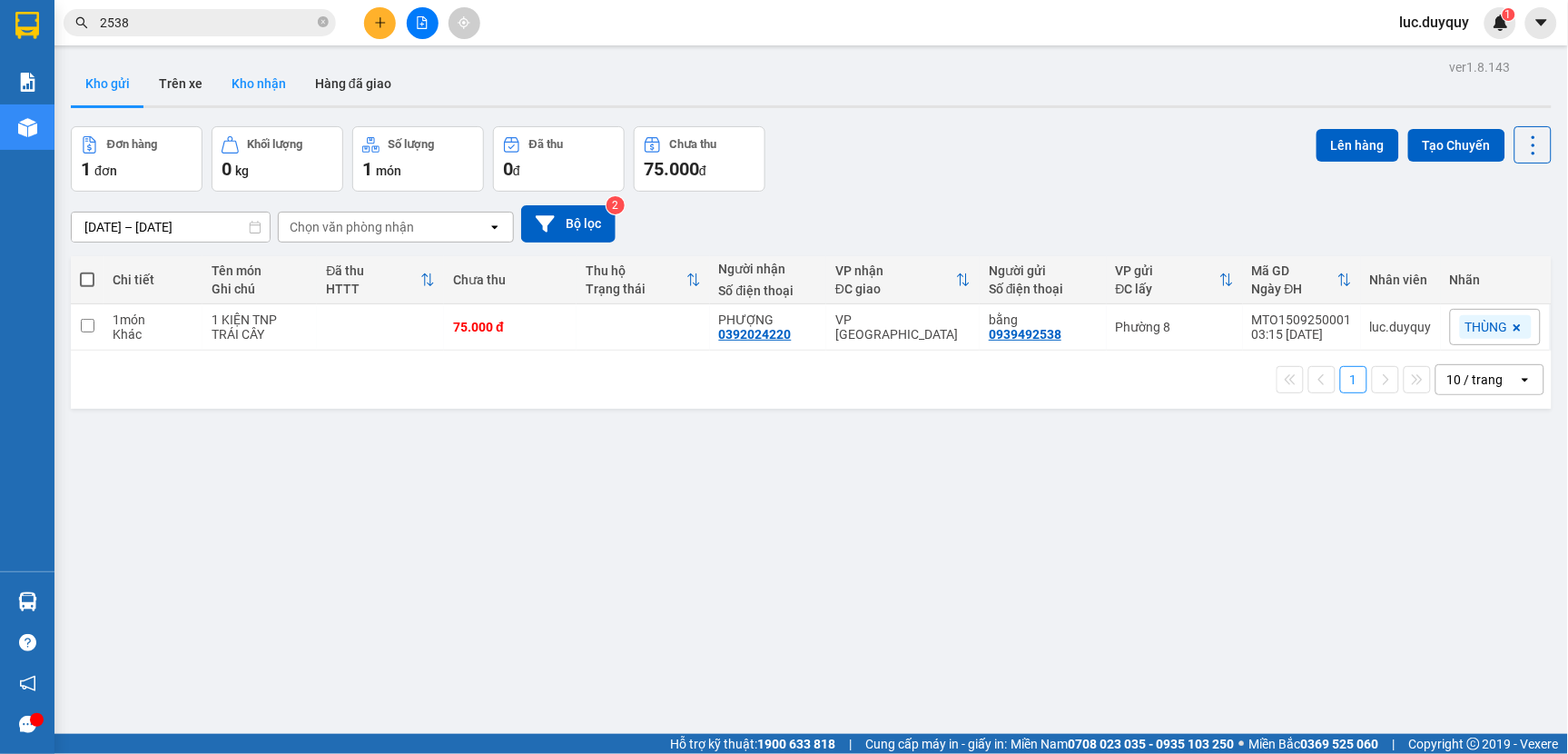
click at [258, 71] on button "Kho nhận" at bounding box center [259, 83] width 84 height 43
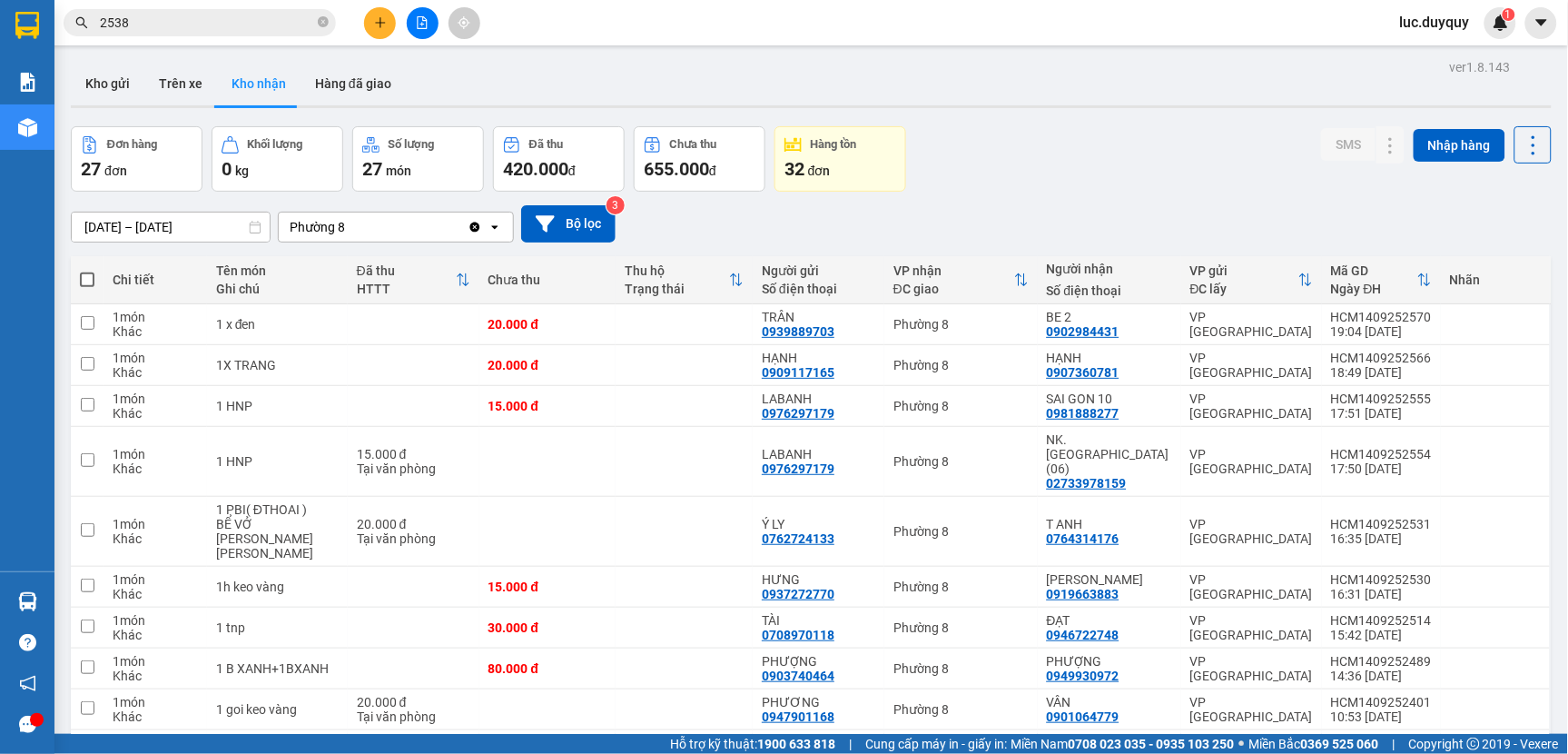
click at [474, 224] on icon "Clear value" at bounding box center [474, 226] width 10 height 10
click at [501, 228] on icon "open" at bounding box center [495, 227] width 15 height 15
click at [1172, 174] on div "Đơn hàng 27 đơn [PERSON_NAME] 0 kg Số [PERSON_NAME] 27 món Đã thu 420.000 [PERS…" at bounding box center [811, 159] width 1480 height 65
click at [492, 222] on icon "open" at bounding box center [495, 227] width 15 height 15
click at [472, 261] on div "Phường 8" at bounding box center [395, 265] width 236 height 32
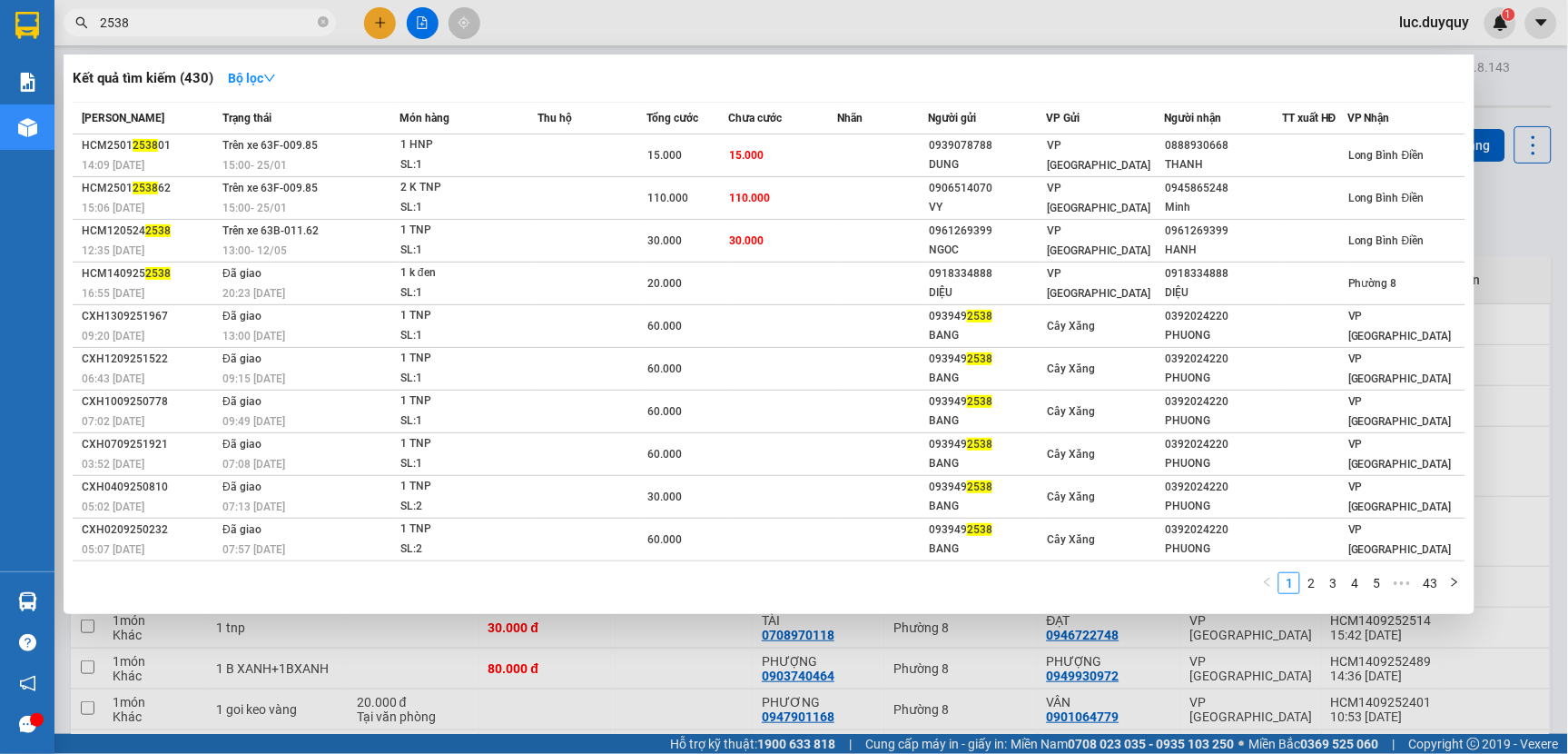
click at [283, 19] on input "2538" at bounding box center [206, 23] width 215 height 20
